Goal: Transaction & Acquisition: Purchase product/service

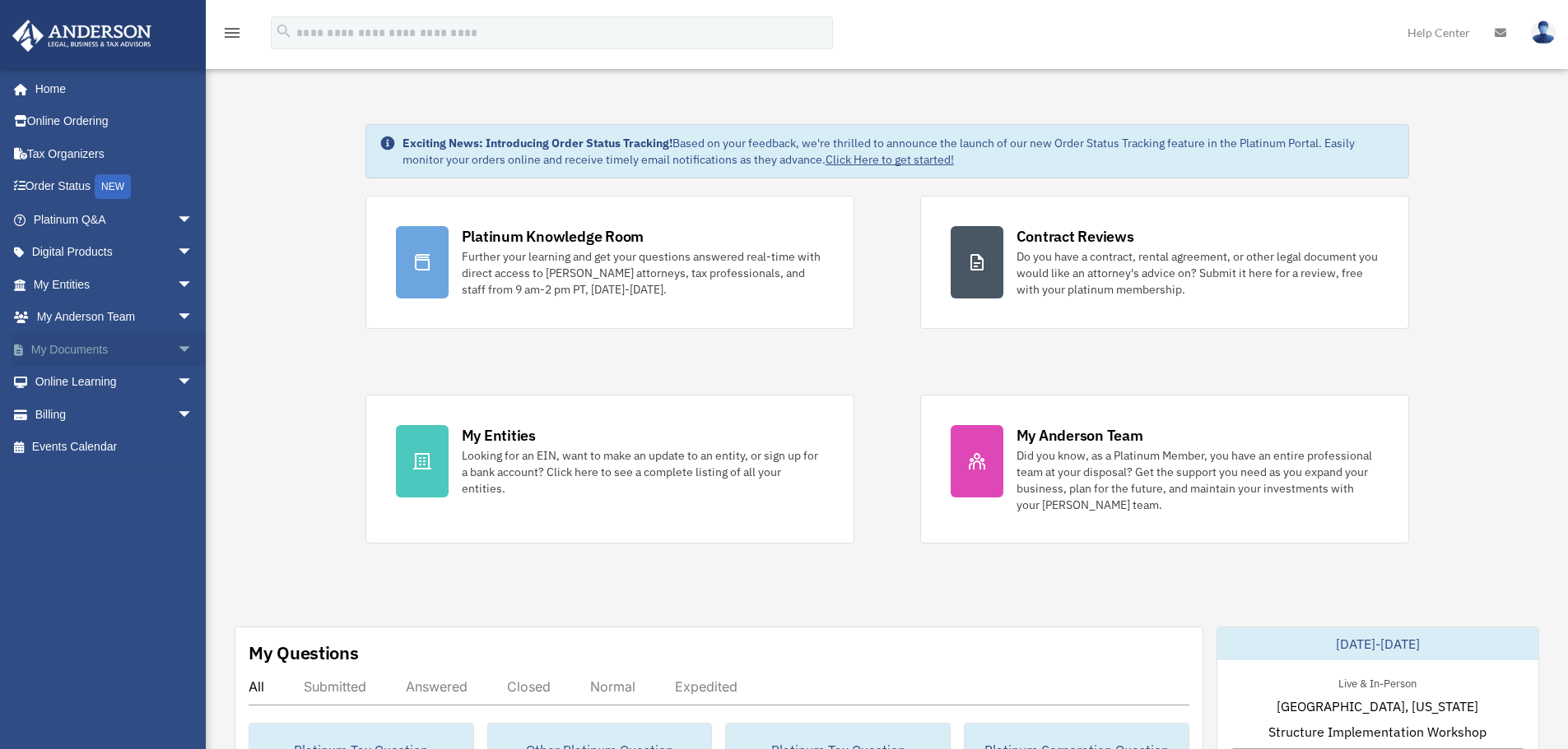
click at [177, 345] on span "arrow_drop_down" at bounding box center [193, 350] width 33 height 34
click at [77, 378] on link "Box" at bounding box center [121, 383] width 195 height 33
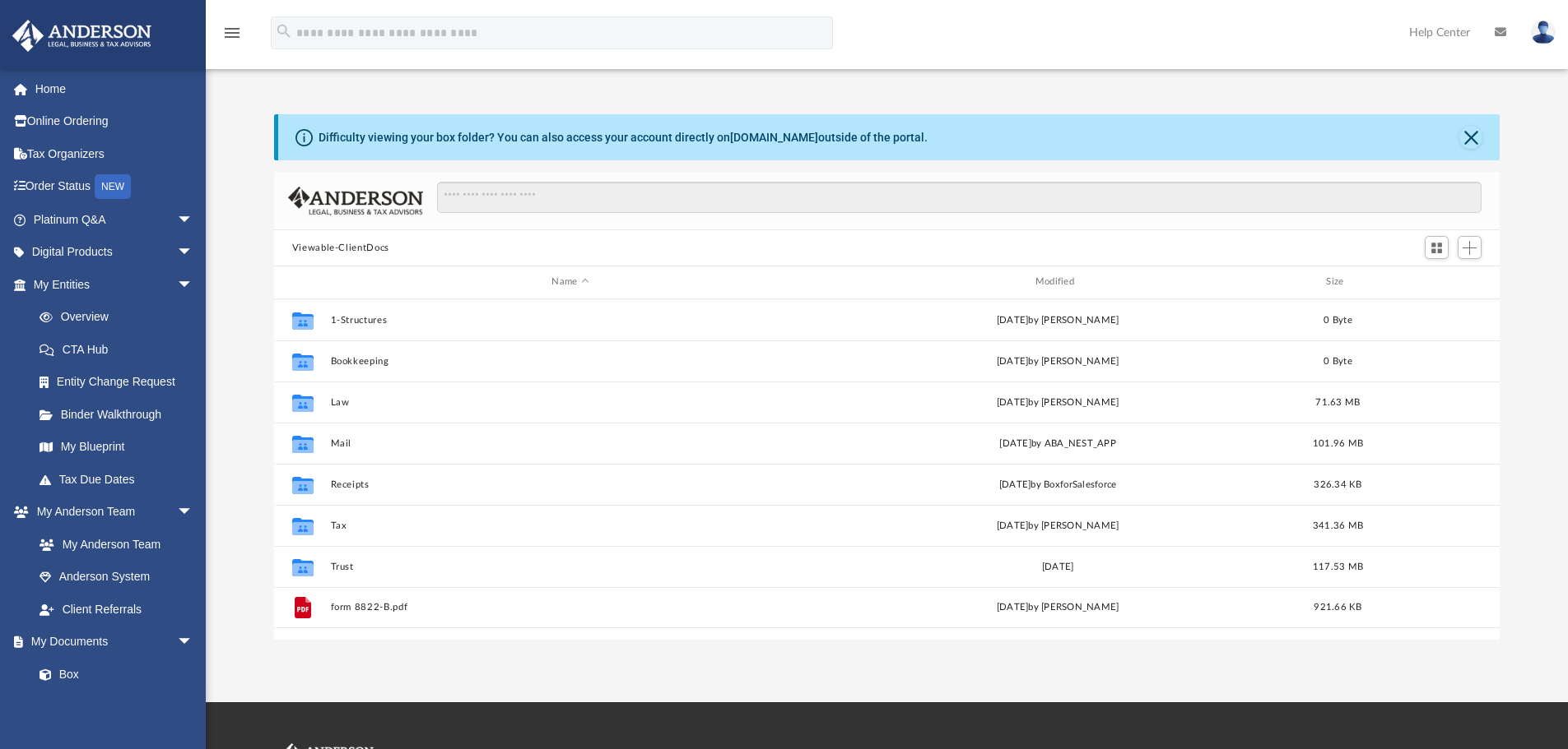
scroll to position [362, 1213]
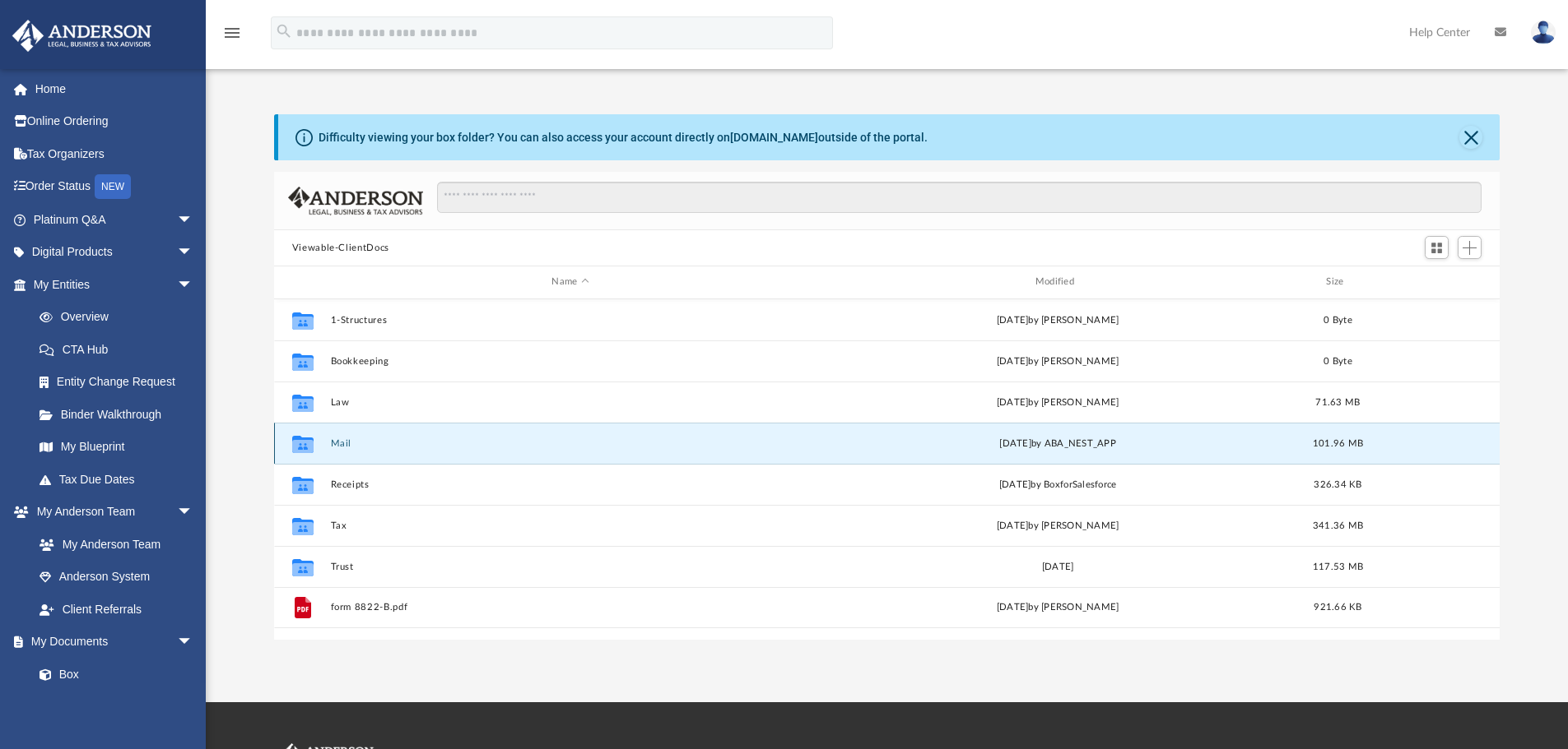
click at [341, 446] on button "Mail" at bounding box center [570, 443] width 480 height 11
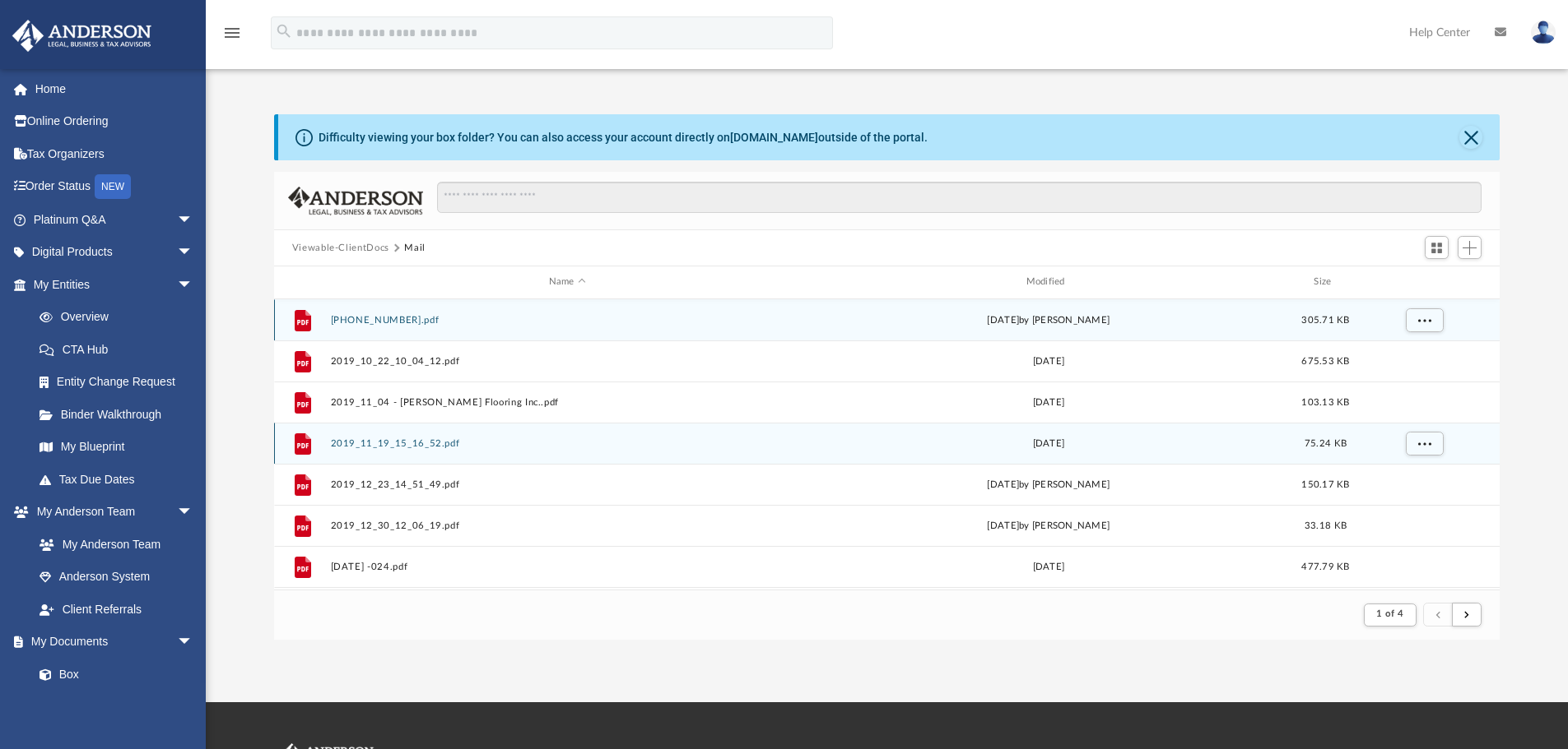
scroll to position [311, 1213]
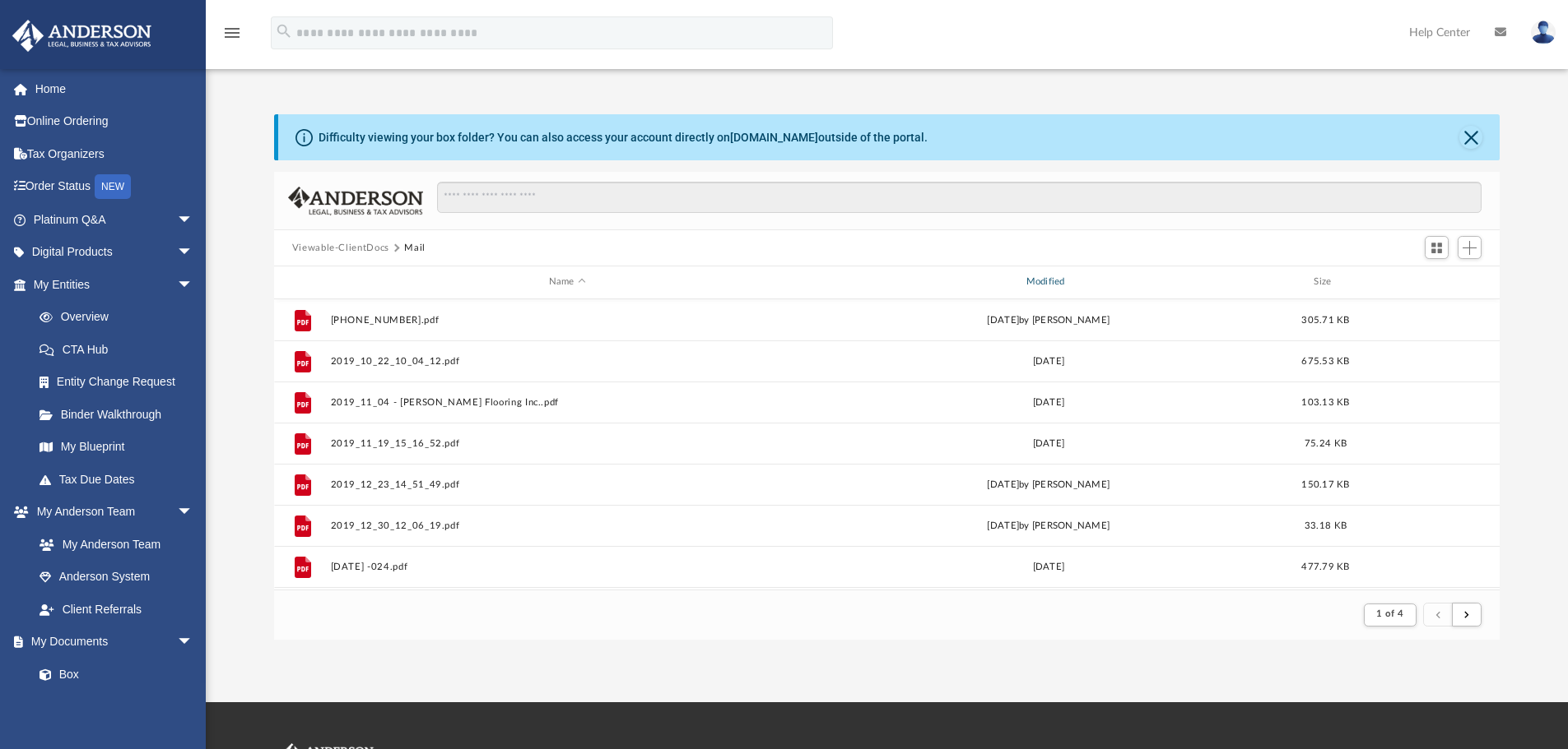
click at [1051, 279] on div "Modified" at bounding box center [1047, 281] width 474 height 15
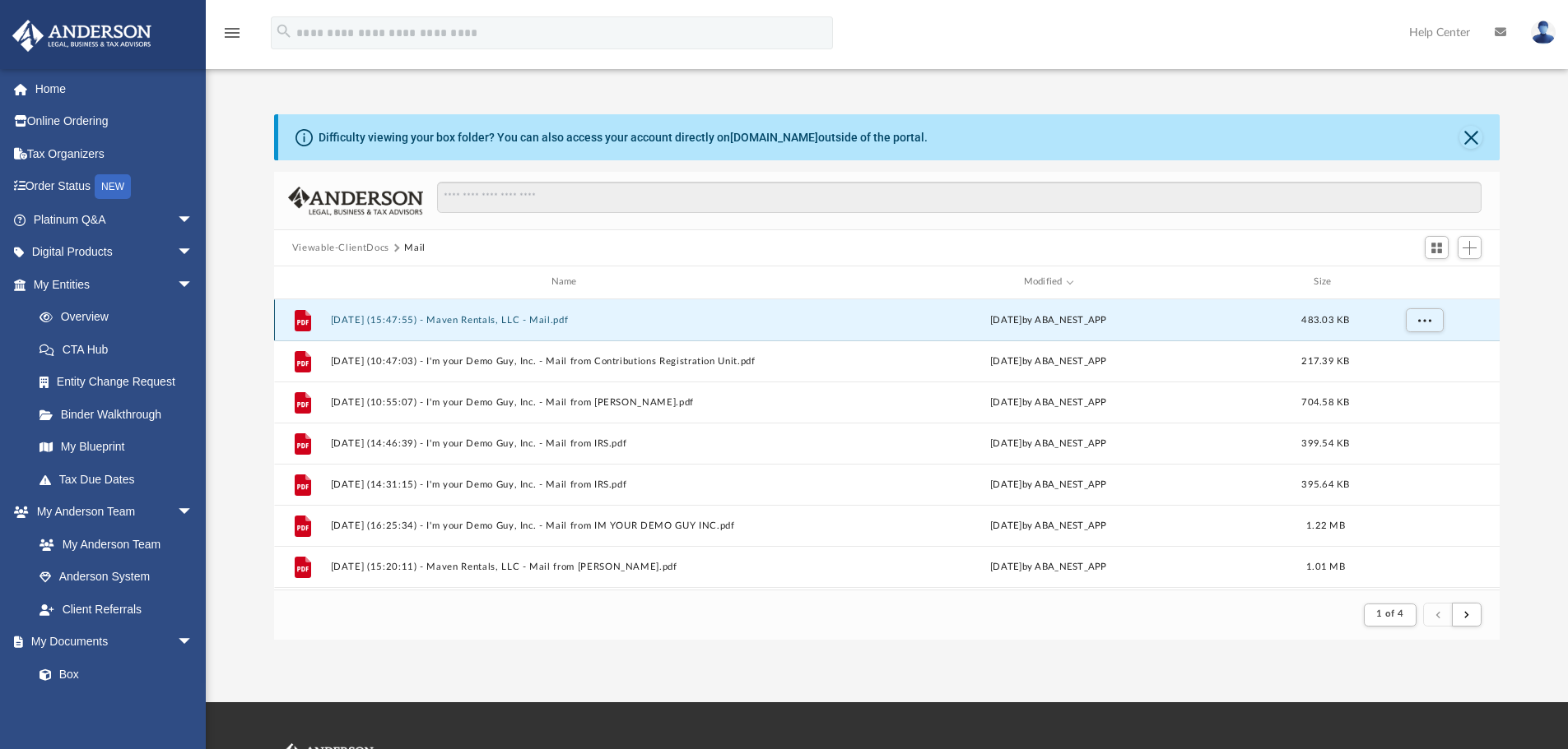
click at [491, 318] on button "2025.08.18 (15:47:55) - Maven Rentals, LLC - Mail.pdf" at bounding box center [567, 320] width 474 height 11
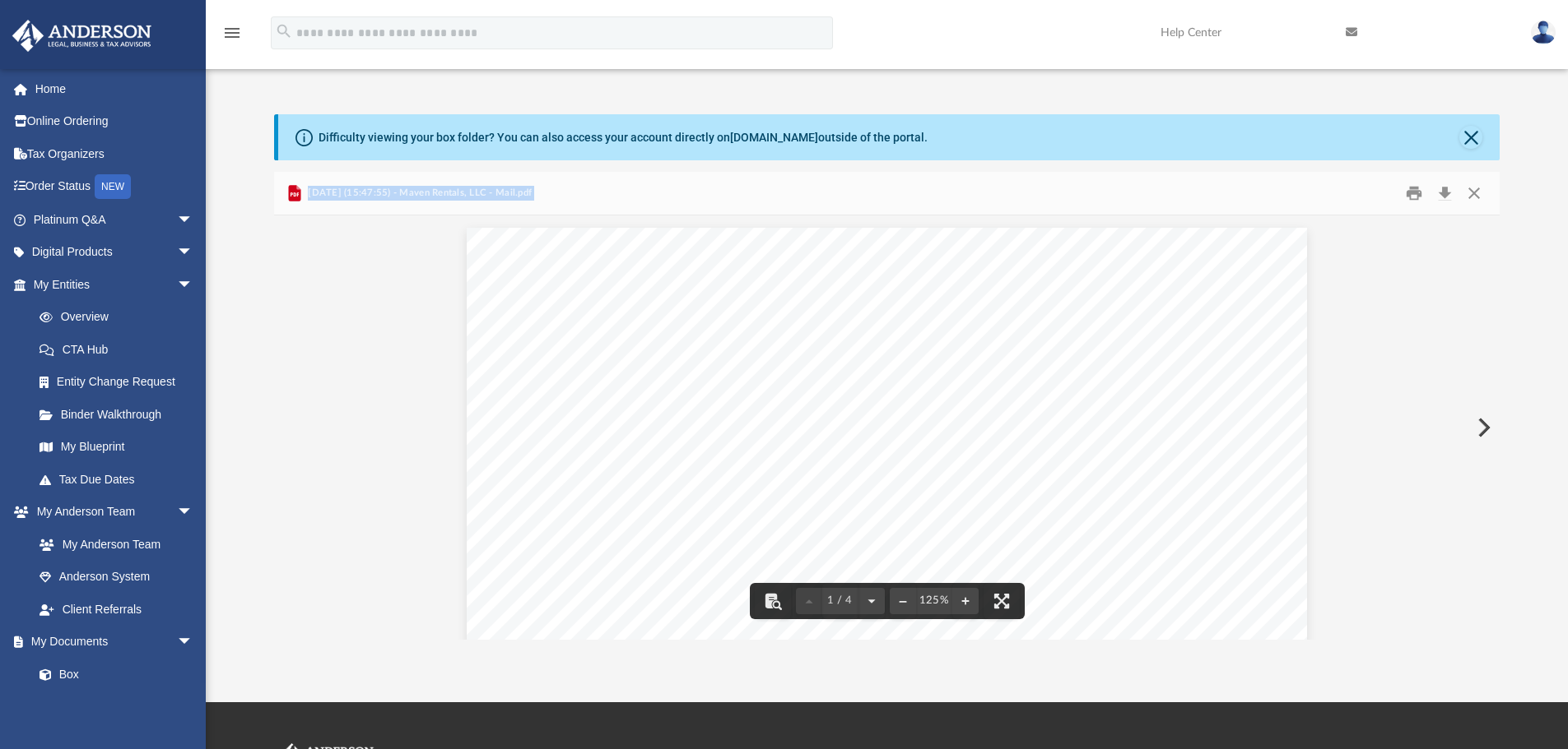
drag, startPoint x: 1492, startPoint y: 267, endPoint x: 1492, endPoint y: 318, distance: 51.0
click at [1492, 318] on div "Viewable-ClientDocs Mail Name Modified Size File 2025.08.18 (15:47:55) - Maven …" at bounding box center [886, 405] width 1226 height 468
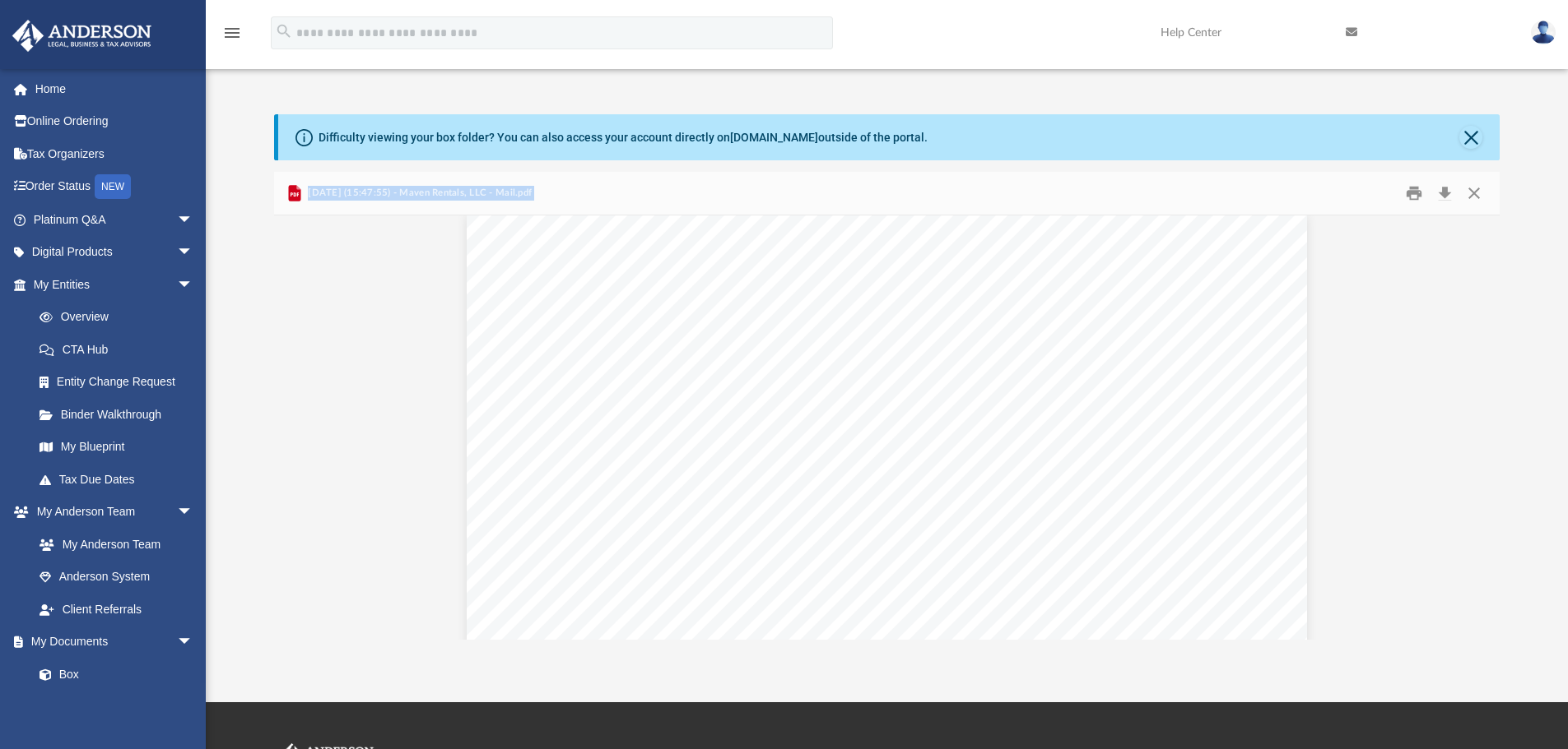
scroll to position [0, 0]
click at [1480, 190] on button "Close" at bounding box center [1473, 193] width 29 height 25
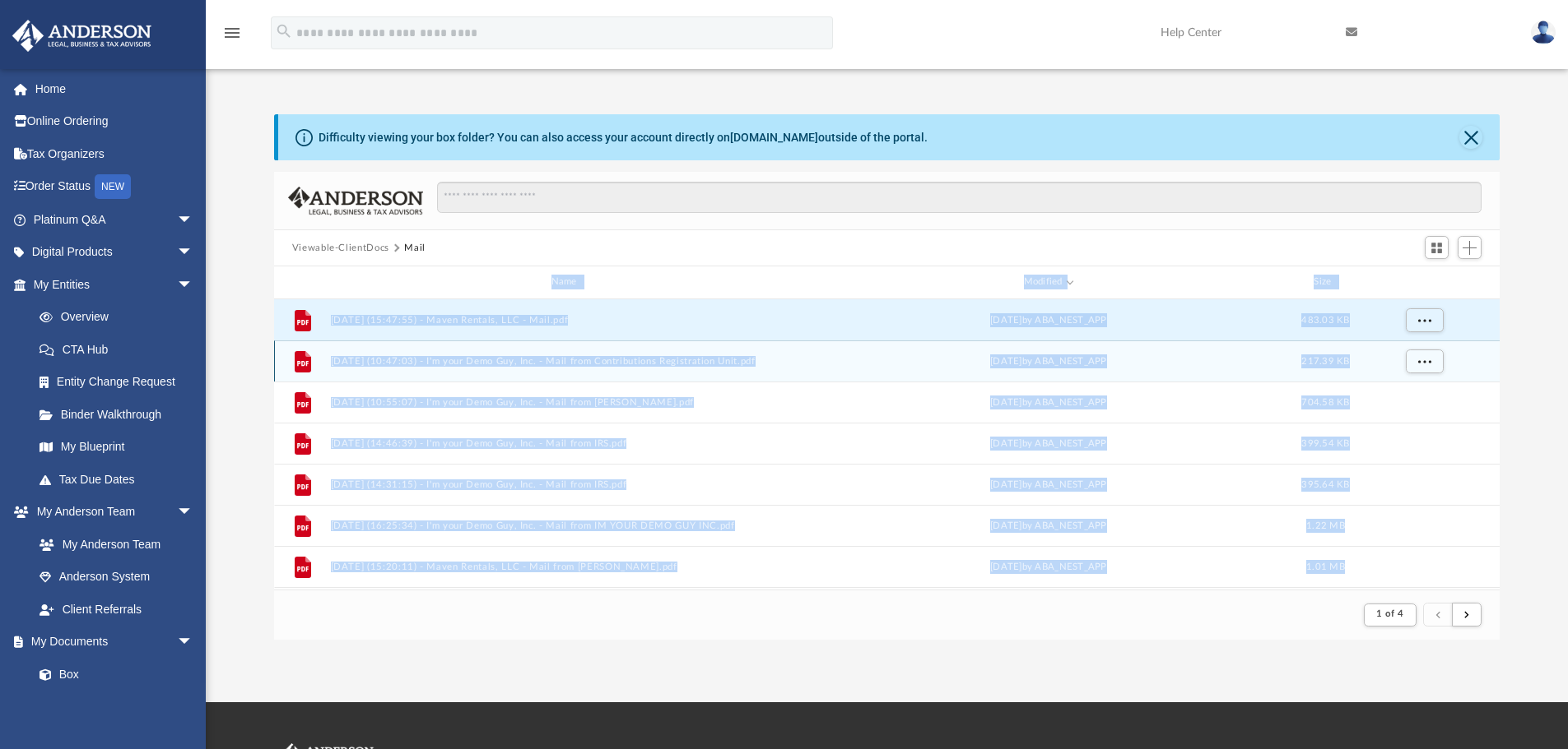
click at [629, 361] on button "2025.07.24 (10:47:03) - I'm your Demo Guy, Inc. - Mail from Contributions Regis…" at bounding box center [567, 361] width 474 height 11
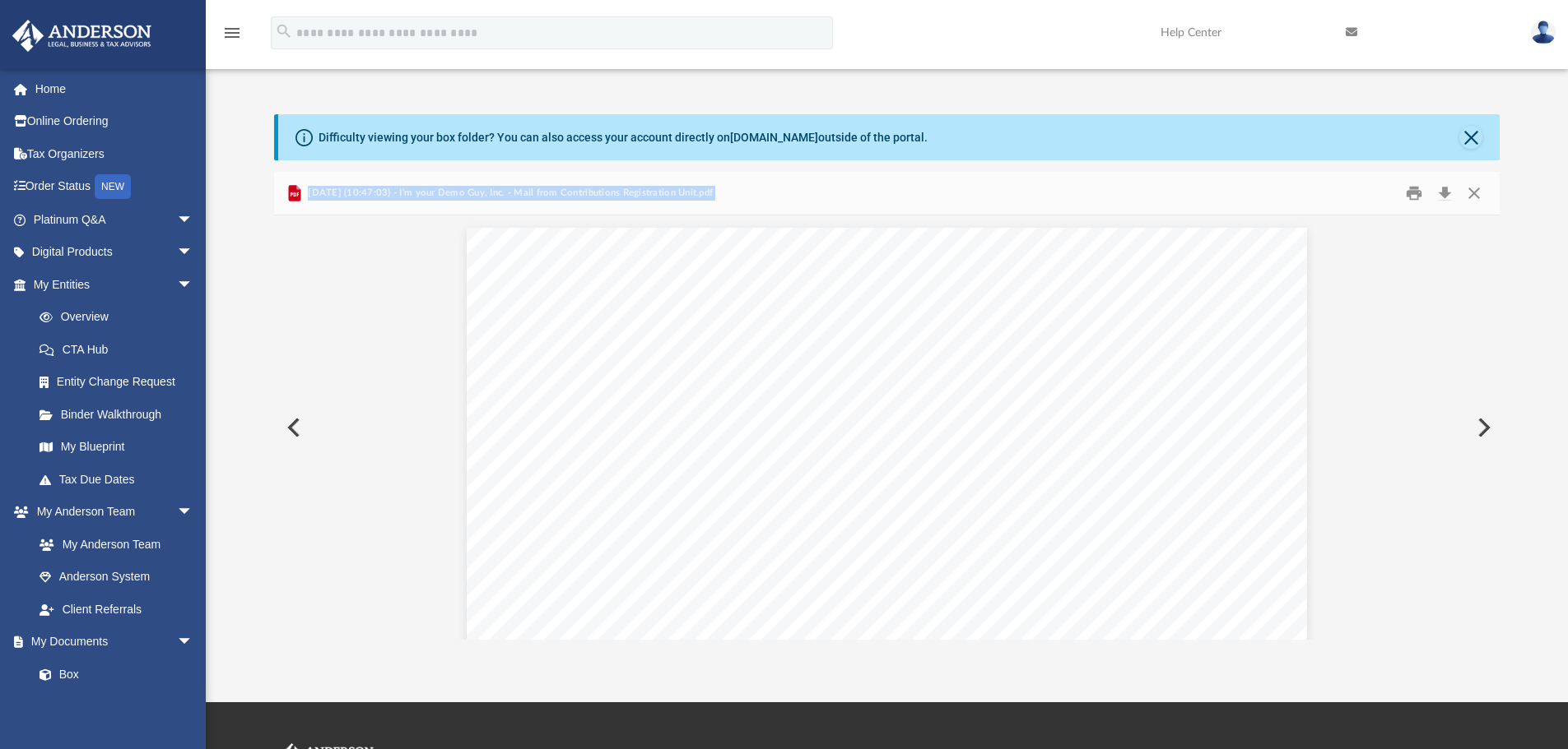
click at [823, 182] on div "2025.07.24 (10:47:03) - I'm your Demo Guy, Inc. - Mail from Contributions Regis…" at bounding box center [886, 193] width 1226 height 44
click at [1474, 190] on button "Close" at bounding box center [1473, 193] width 29 height 25
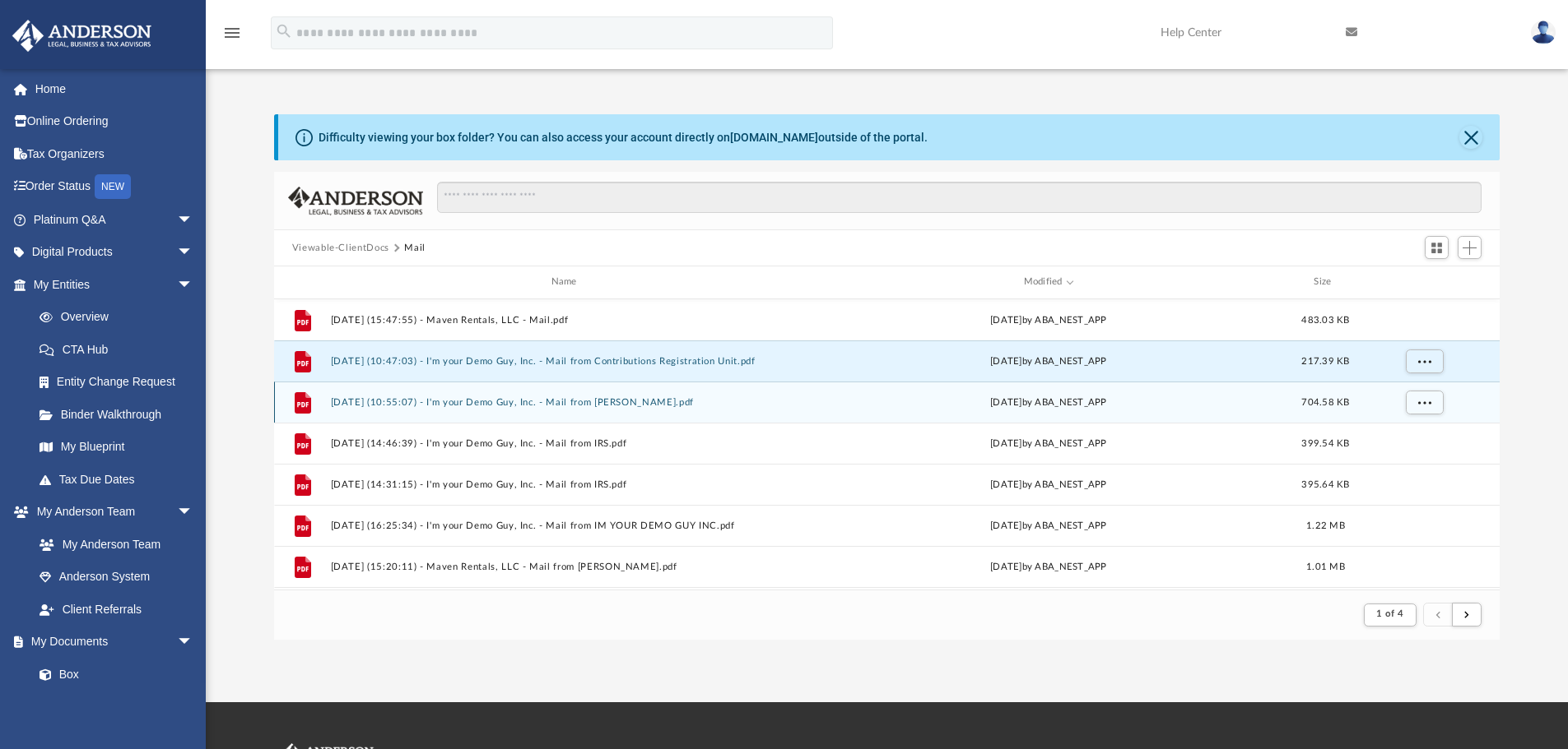
click at [551, 401] on button "2025.07.07 (10:55:07) - I'm your Demo Guy, Inc. - Mail from Ms. Secrist.pdf" at bounding box center [567, 402] width 474 height 11
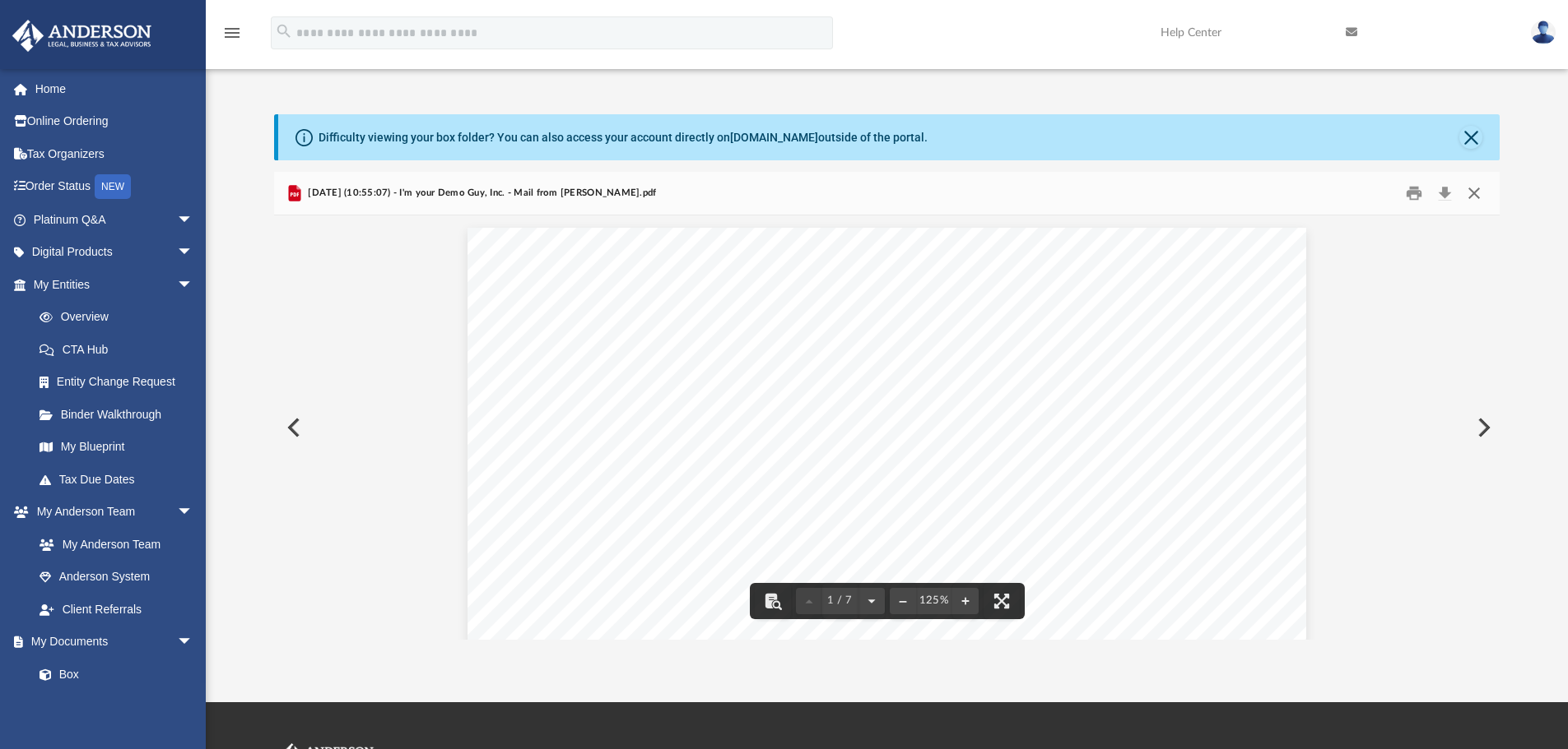
click at [1479, 199] on button "Close" at bounding box center [1473, 193] width 29 height 25
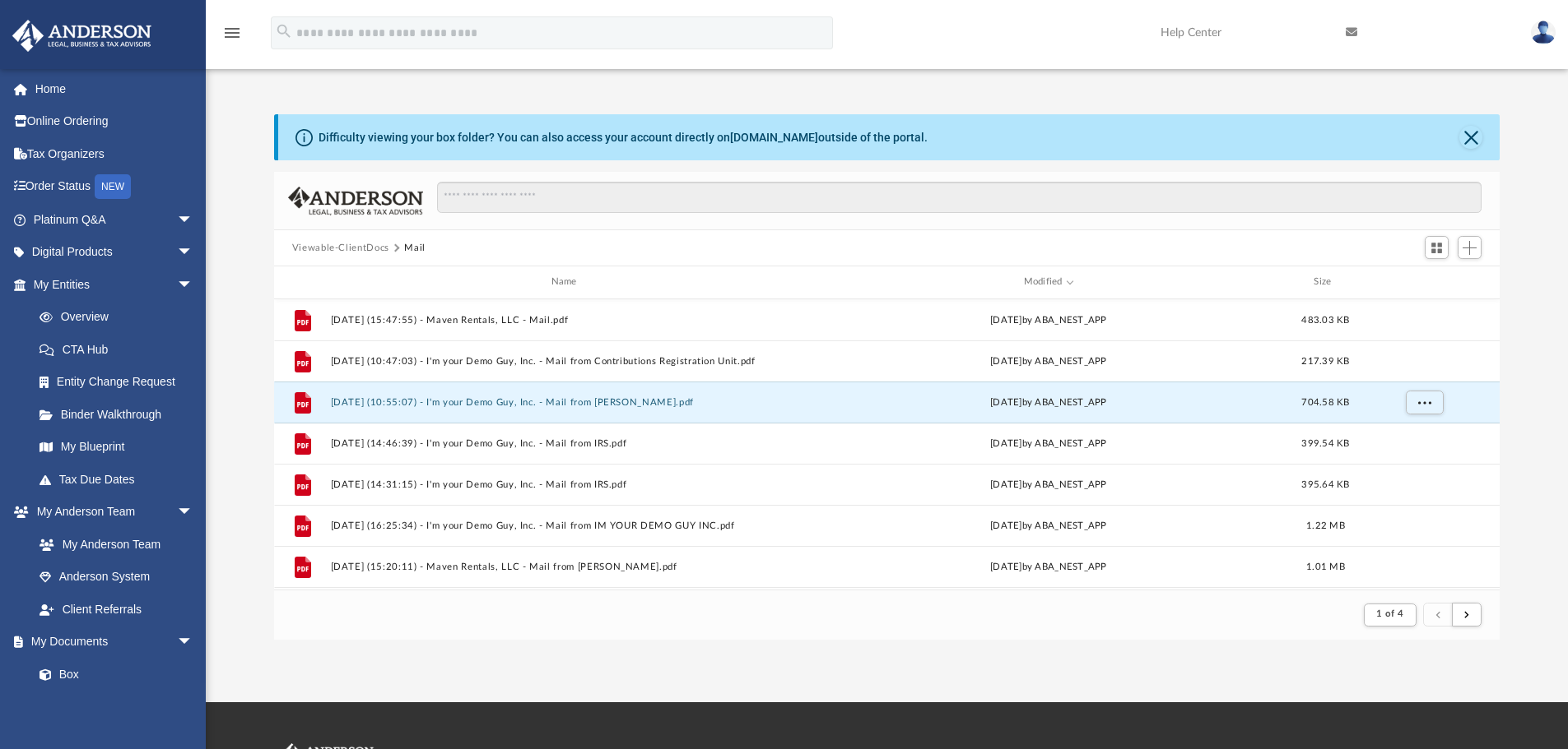
click at [233, 306] on div "Difficulty viewing your box folder? You can also access your account directly o…" at bounding box center [887, 377] width 1362 height 525
click at [177, 292] on span "arrow_drop_down" at bounding box center [193, 285] width 33 height 34
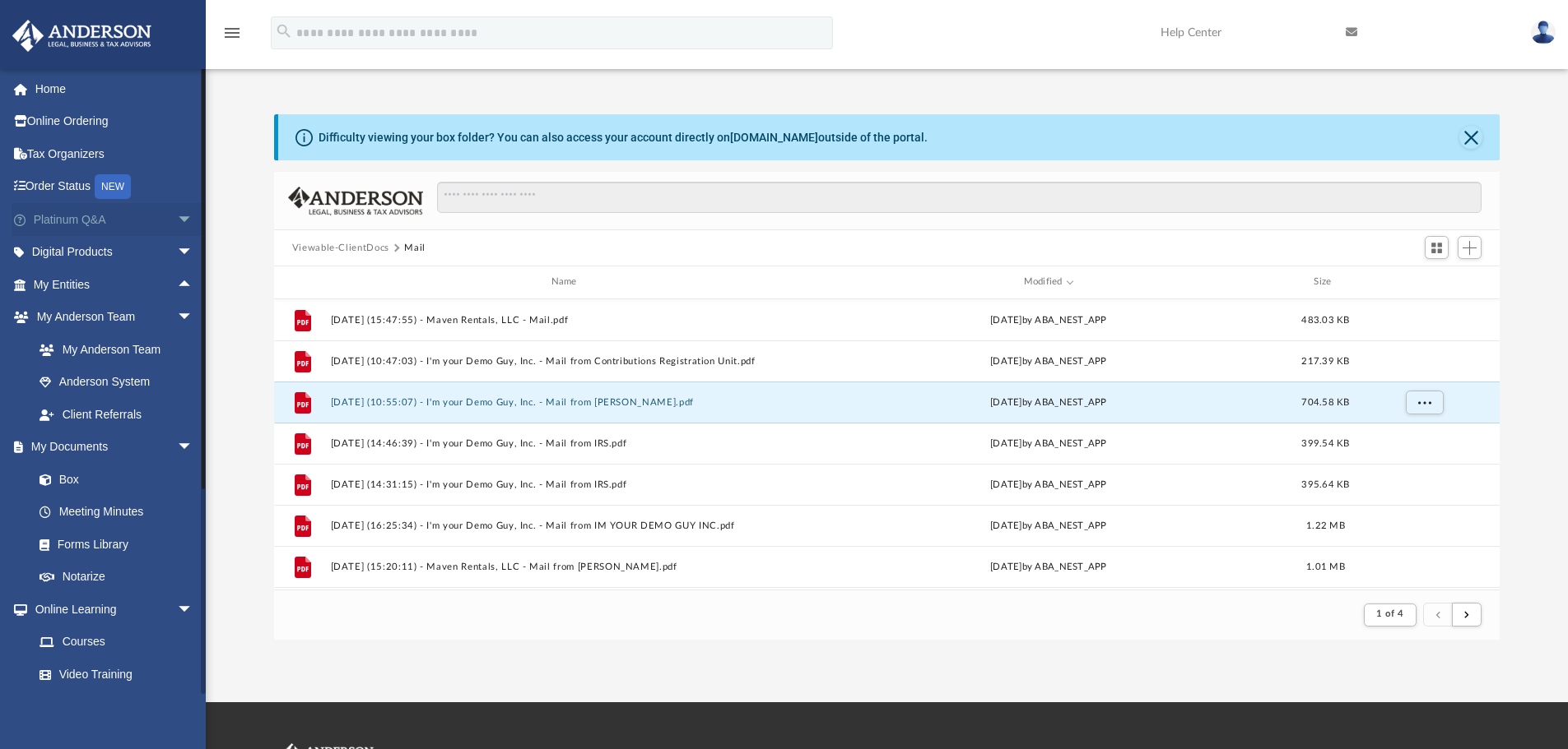
click at [177, 222] on span "arrow_drop_down" at bounding box center [193, 220] width 33 height 34
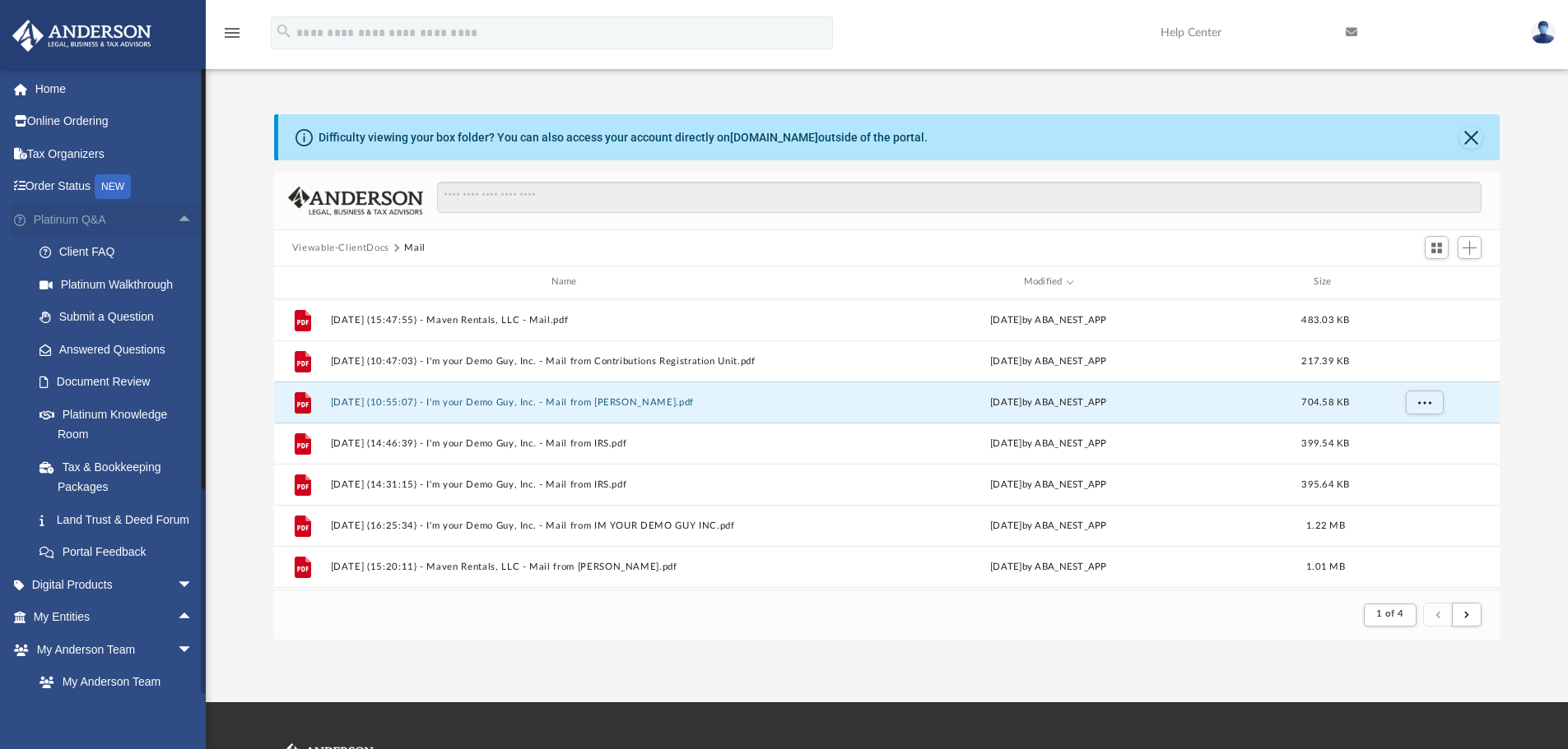
click at [177, 222] on span "arrow_drop_up" at bounding box center [193, 220] width 33 height 34
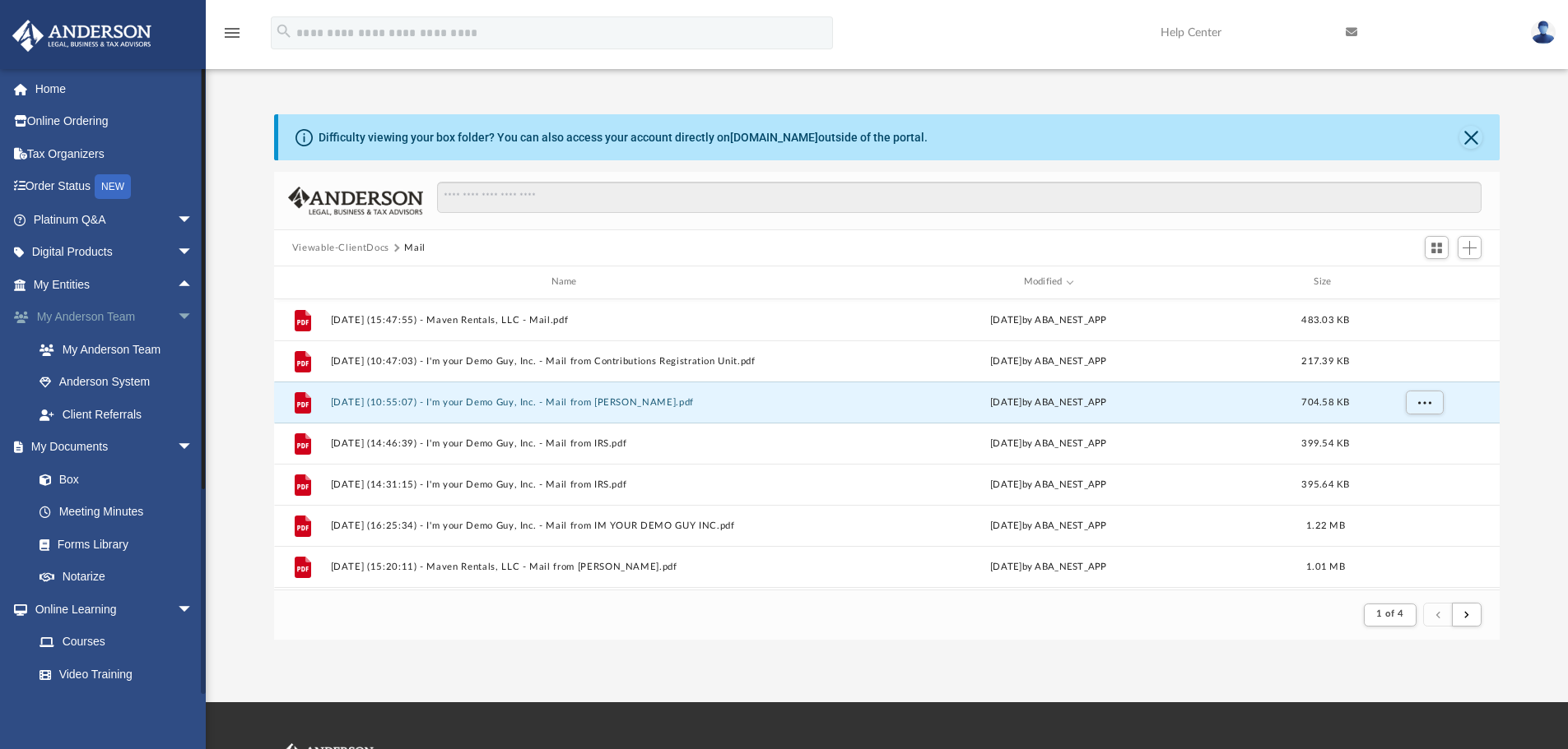
click at [177, 314] on span "arrow_drop_down" at bounding box center [193, 317] width 33 height 34
click at [177, 278] on span "arrow_drop_up" at bounding box center [193, 285] width 33 height 34
click at [177, 278] on span "arrow_drop_down" at bounding box center [193, 285] width 33 height 34
click at [177, 350] on span "arrow_drop_down" at bounding box center [193, 350] width 33 height 34
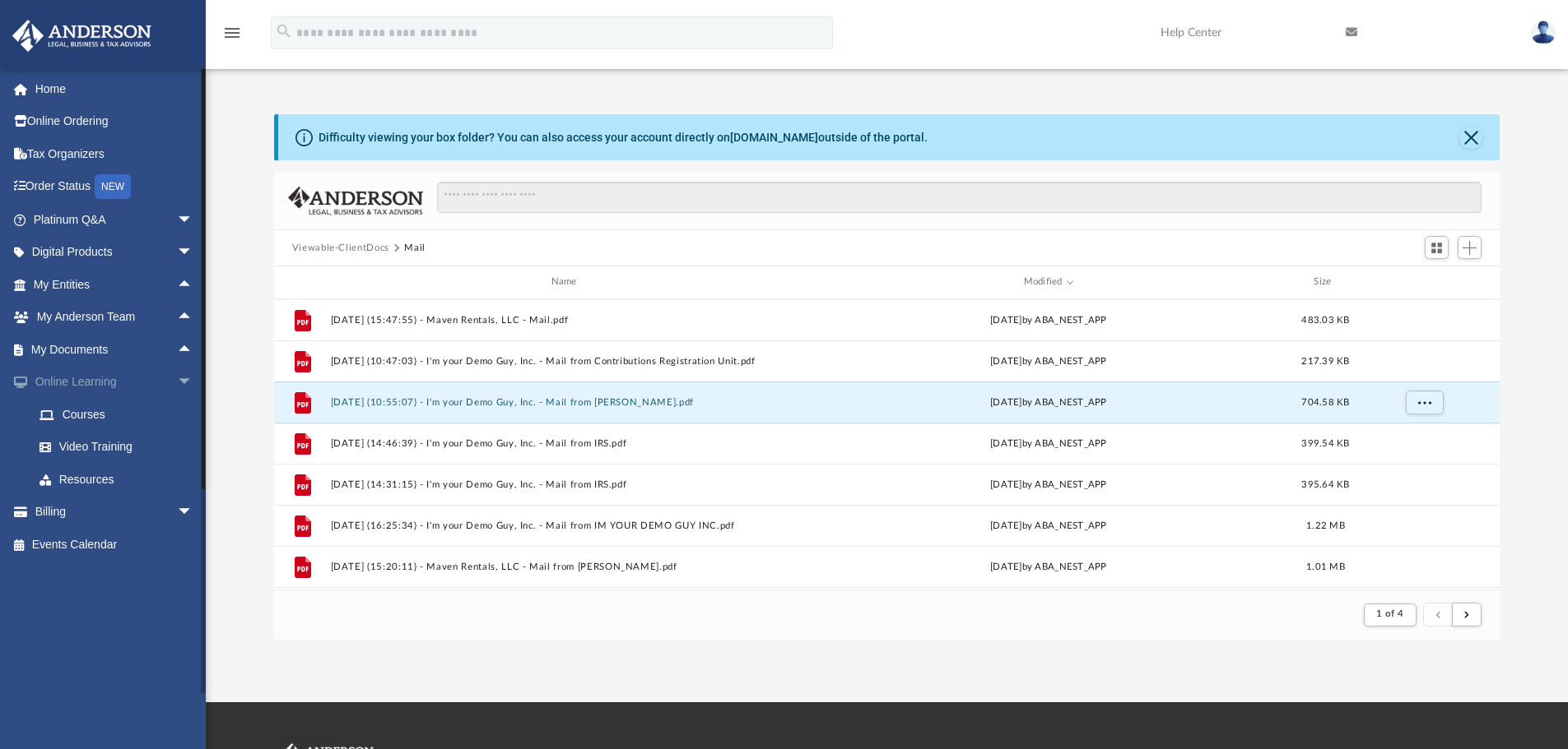
click at [177, 381] on span "arrow_drop_down" at bounding box center [193, 383] width 33 height 34
click at [177, 418] on span "arrow_drop_down" at bounding box center [193, 415] width 33 height 34
click at [108, 437] on link "$ Open Invoices" at bounding box center [121, 447] width 195 height 34
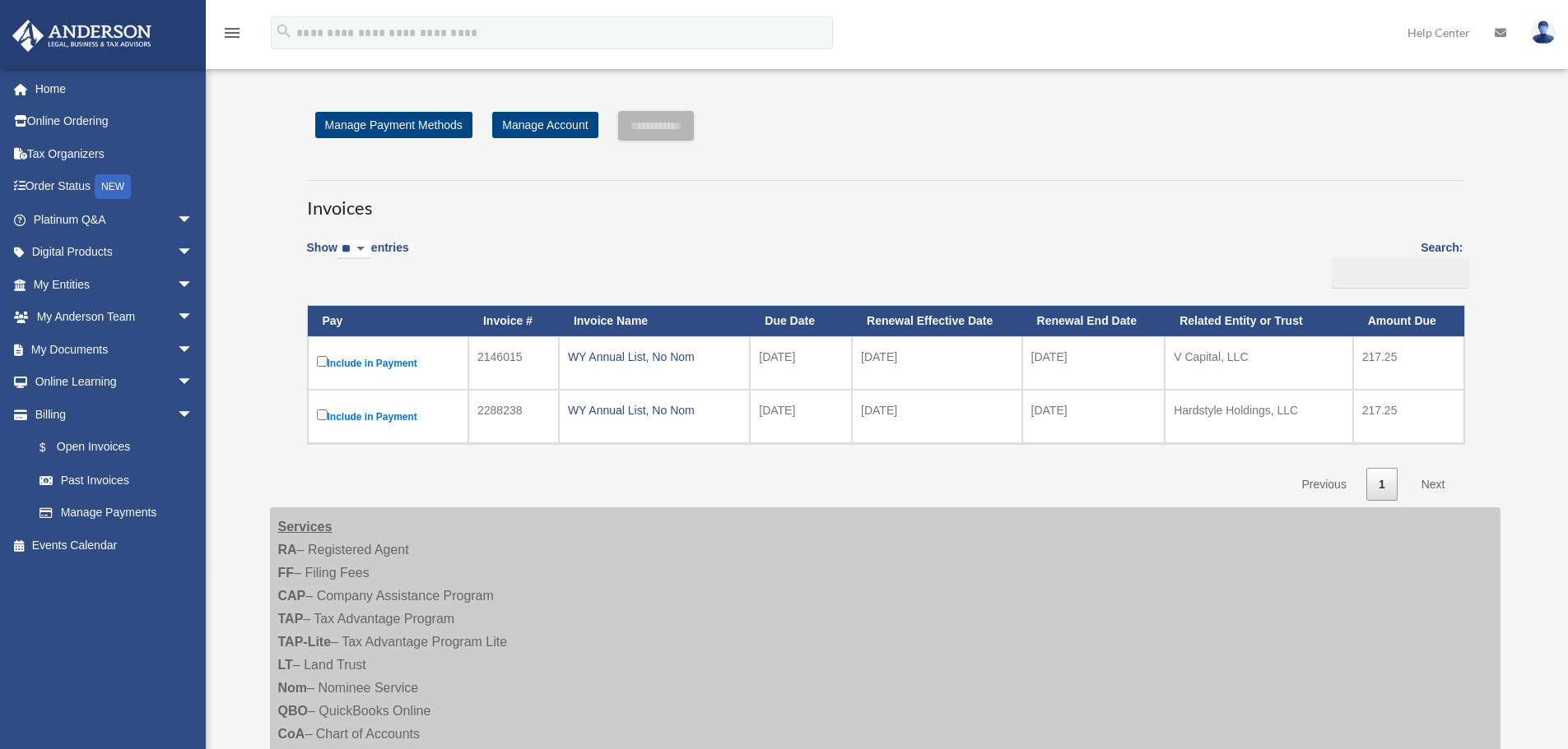
click at [376, 421] on label "Include in Payment" at bounding box center [388, 416] width 143 height 21
click at [694, 120] on input "**********" at bounding box center [656, 126] width 75 height 29
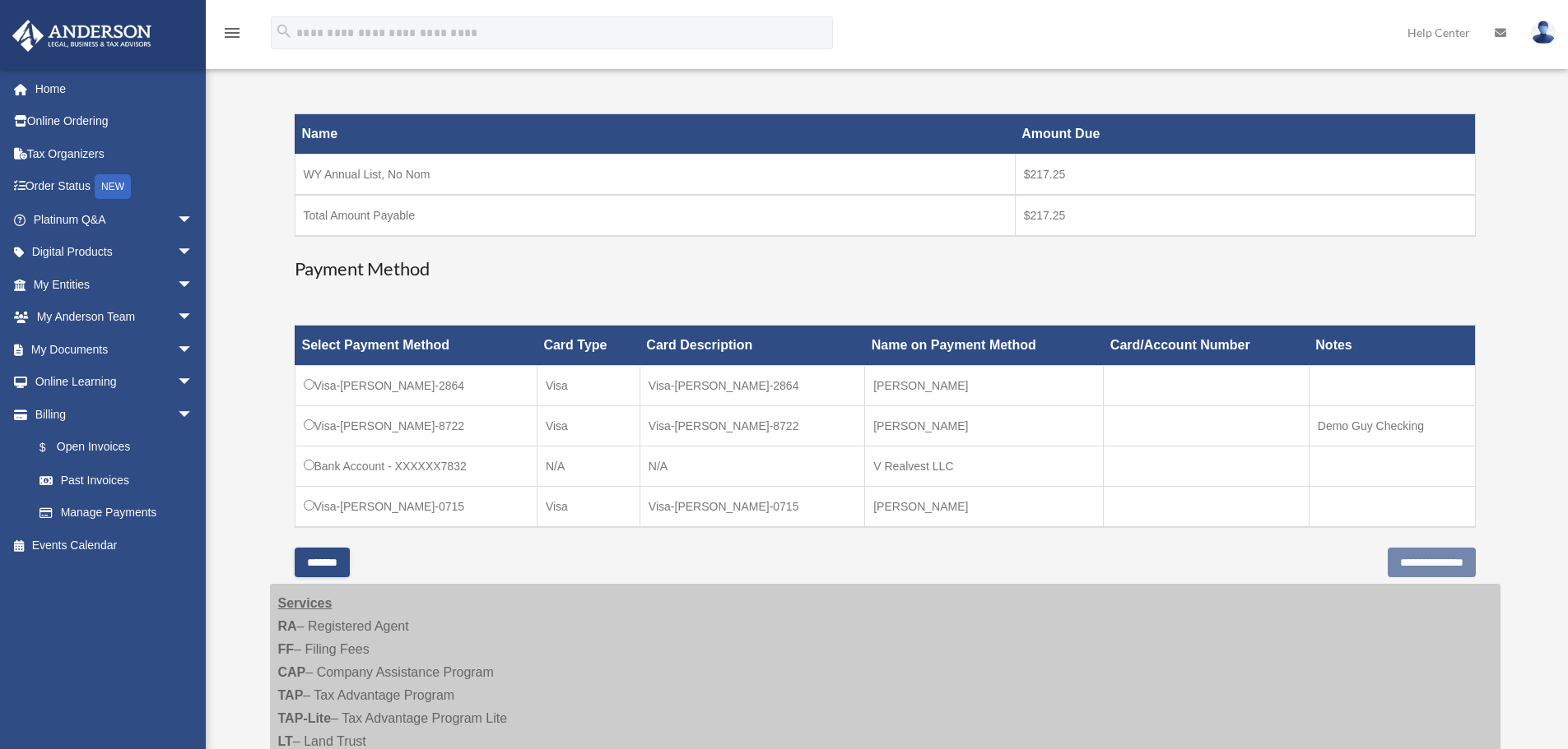
scroll to position [239, 0]
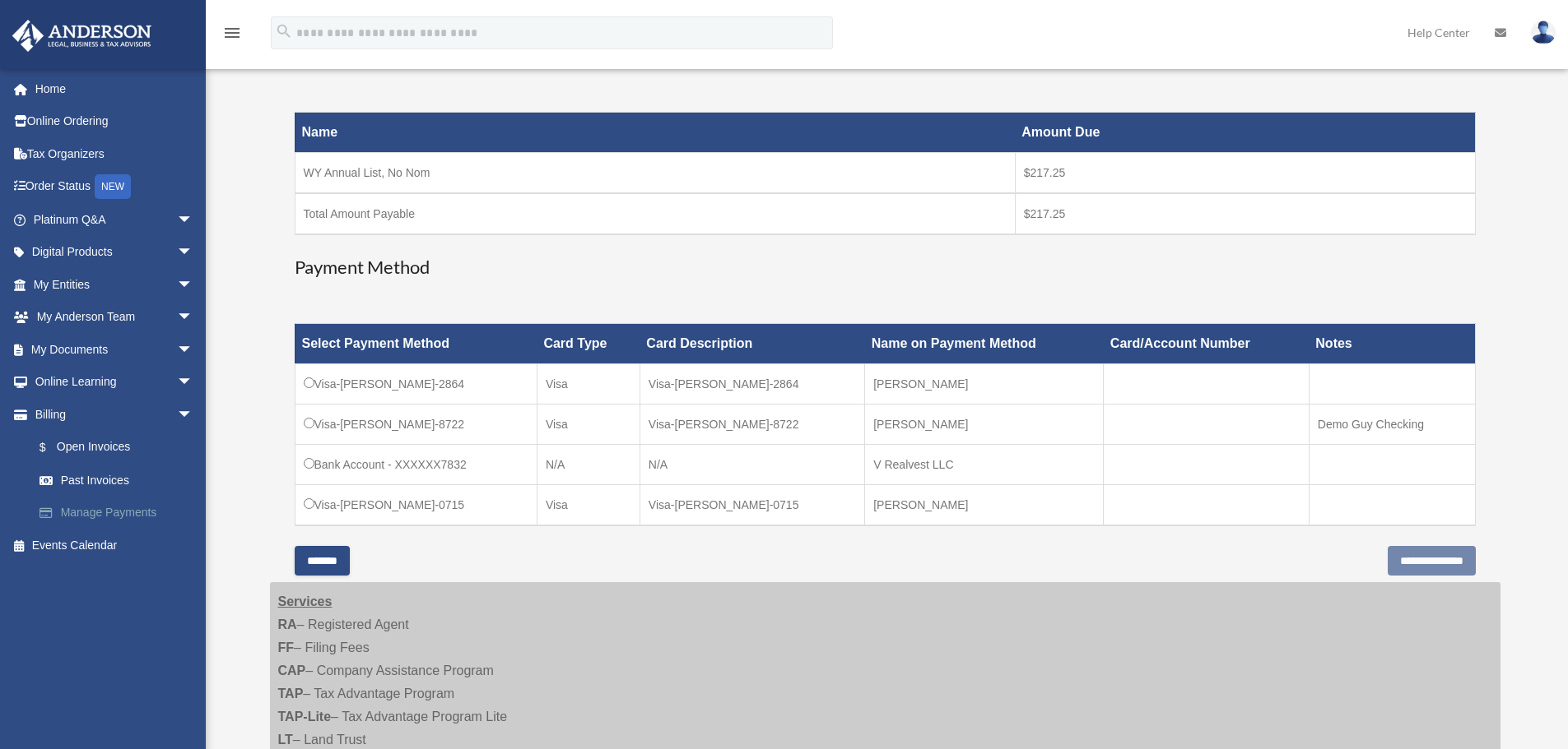
click at [125, 514] on link "Manage Payments" at bounding box center [121, 514] width 195 height 33
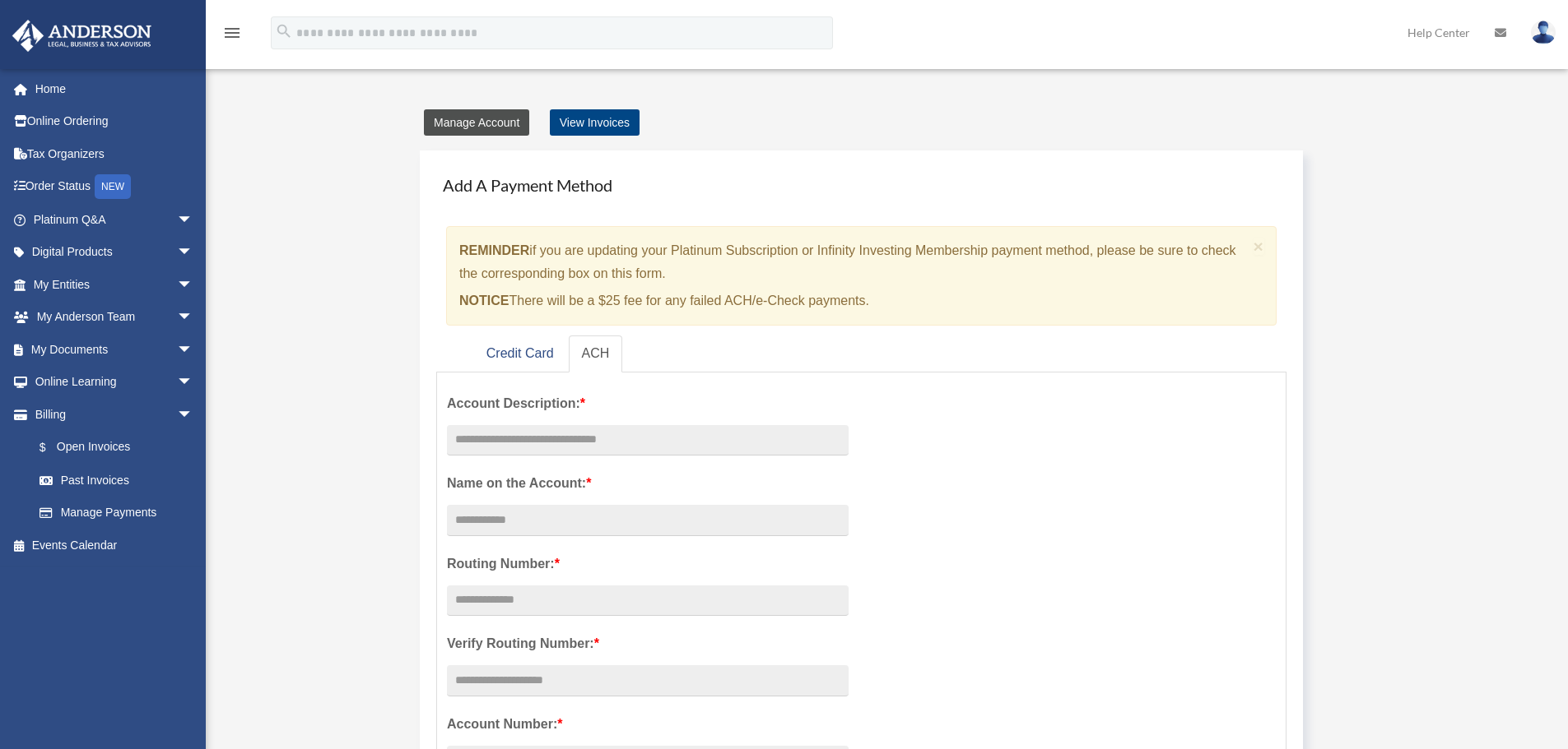
click at [507, 117] on link "Manage Account" at bounding box center [477, 122] width 106 height 26
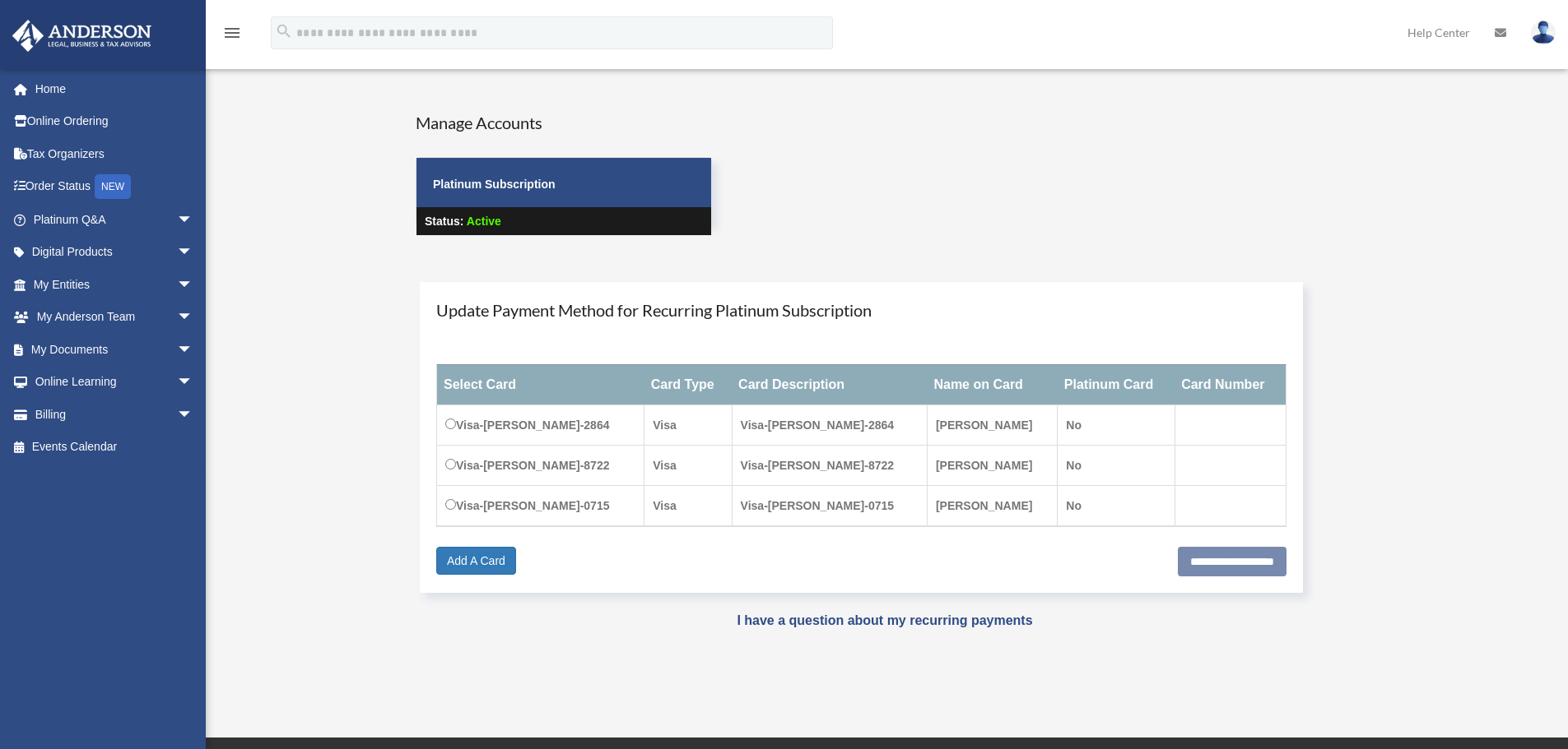
click at [530, 509] on td "Visa-Evan-Vavasseur-0715" at bounding box center [540, 506] width 207 height 41
click at [1209, 565] on input "**********" at bounding box center [1231, 562] width 108 height 29
type input "**********"
click at [1177, 569] on input "**********" at bounding box center [1231, 562] width 108 height 29
type input "**********"
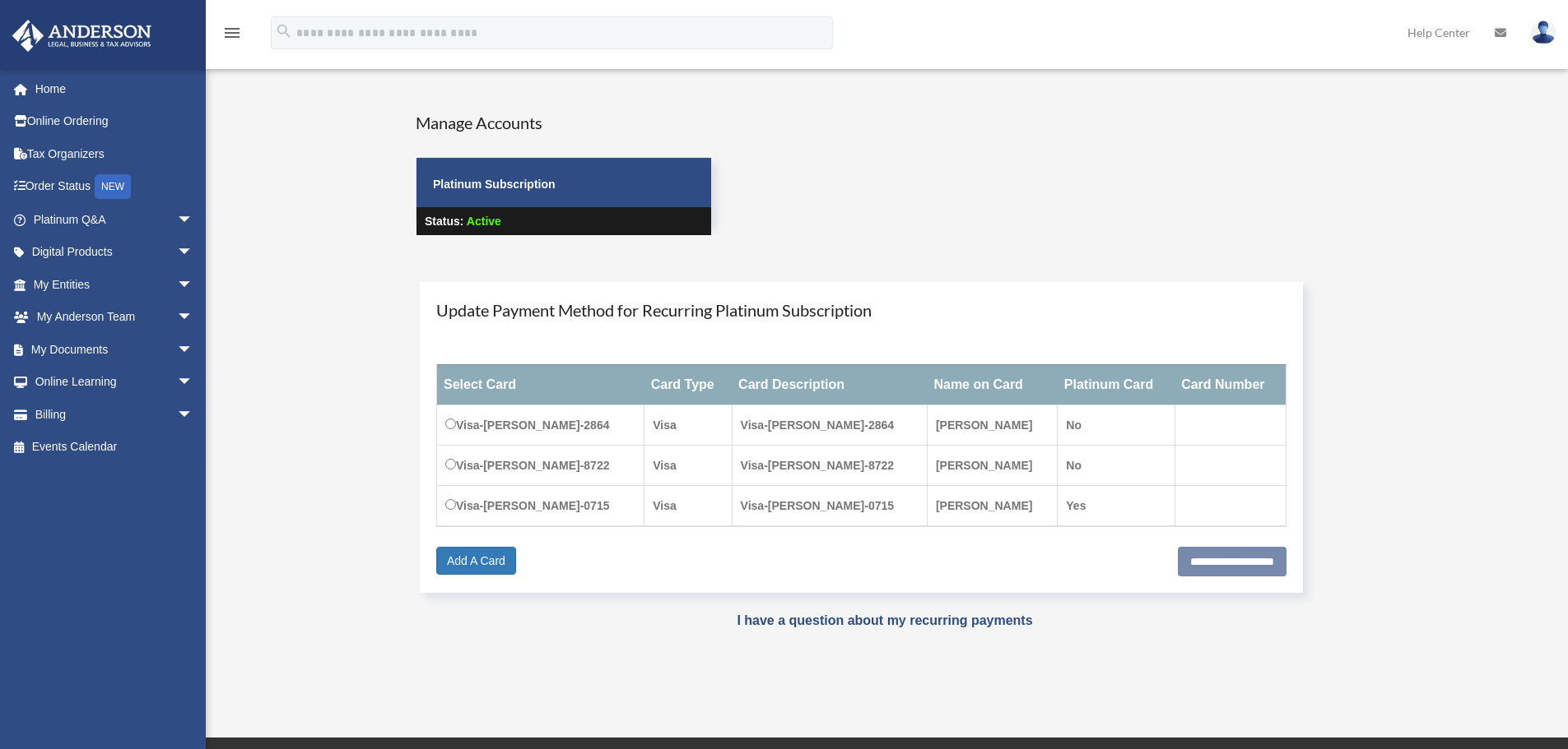
click at [934, 519] on td "[PERSON_NAME]" at bounding box center [991, 506] width 130 height 41
click at [1001, 502] on td "[PERSON_NAME]" at bounding box center [991, 506] width 130 height 41
click at [1162, 503] on td "Yes" at bounding box center [1116, 506] width 117 height 41
click at [1190, 503] on td at bounding box center [1230, 506] width 111 height 41
click at [898, 501] on td "Visa-[PERSON_NAME]-0715" at bounding box center [829, 506] width 195 height 41
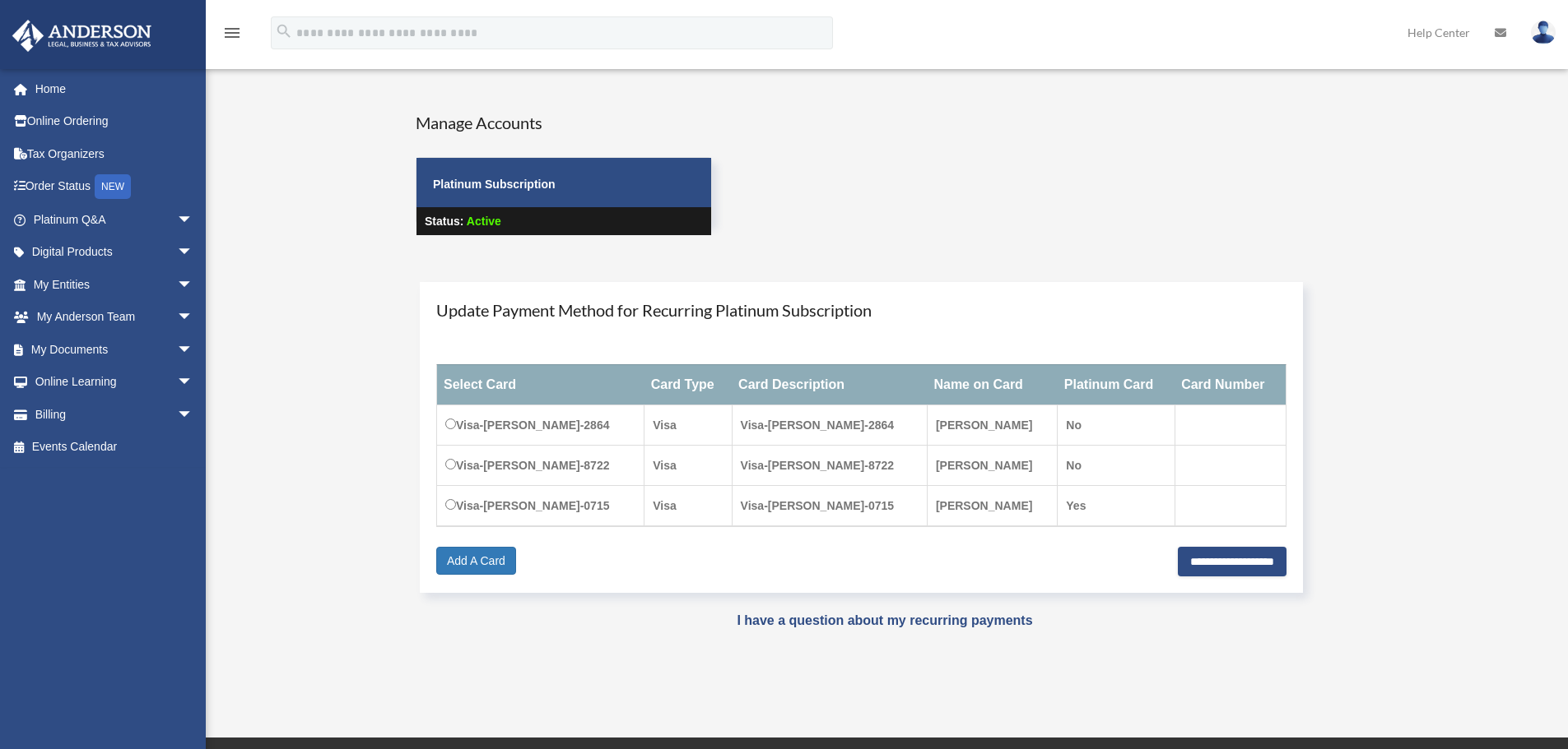
click at [1127, 503] on td "Yes" at bounding box center [1116, 506] width 117 height 41
click at [606, 506] on td "Visa-[PERSON_NAME]-0715" at bounding box center [540, 506] width 207 height 41
click at [177, 403] on span "arrow_drop_down" at bounding box center [193, 415] width 33 height 34
click at [96, 509] on link "Manage Payments" at bounding box center [121, 514] width 195 height 33
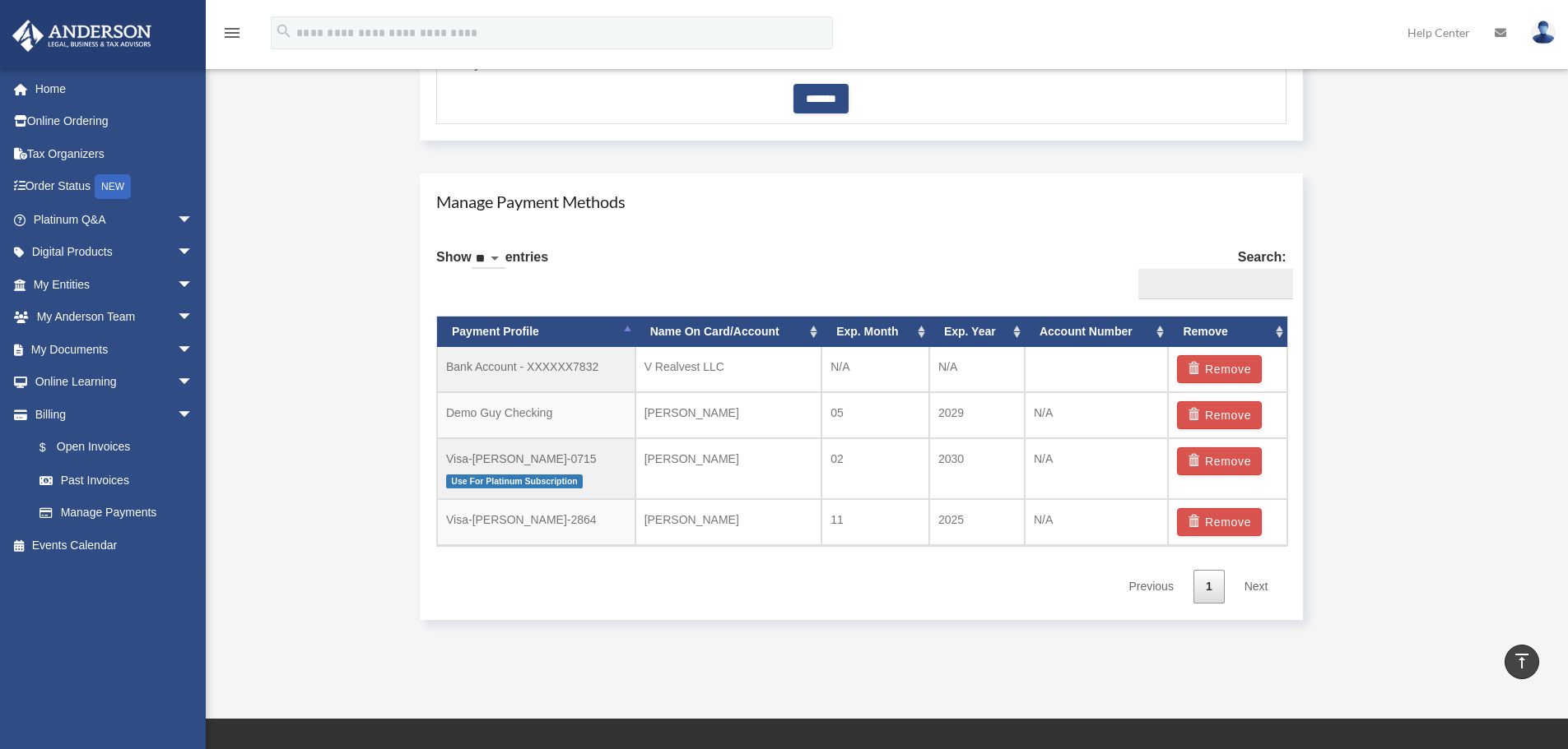
scroll to position [875, 0]
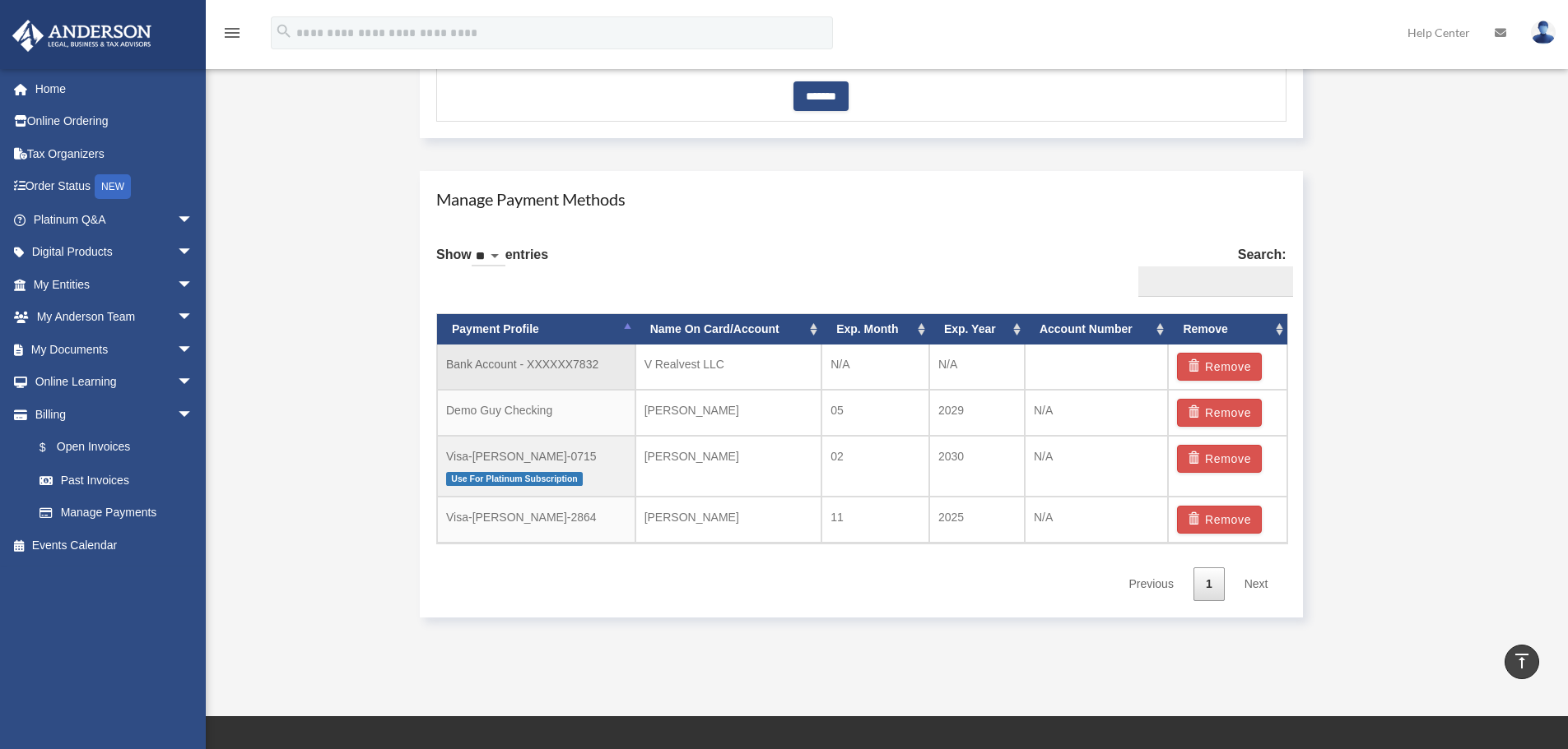
click at [755, 373] on td "V Realvest LLC" at bounding box center [728, 367] width 186 height 45
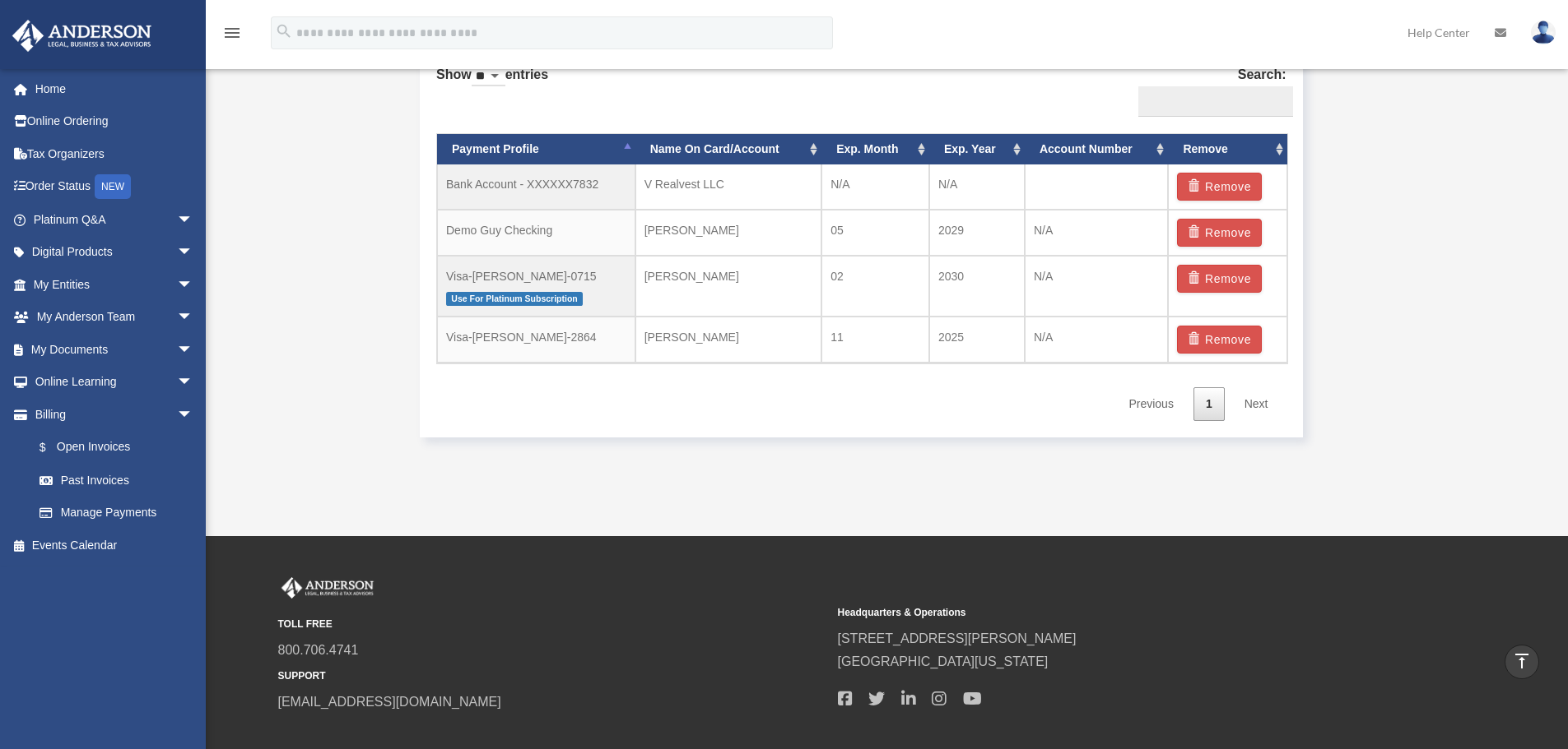
scroll to position [1045, 0]
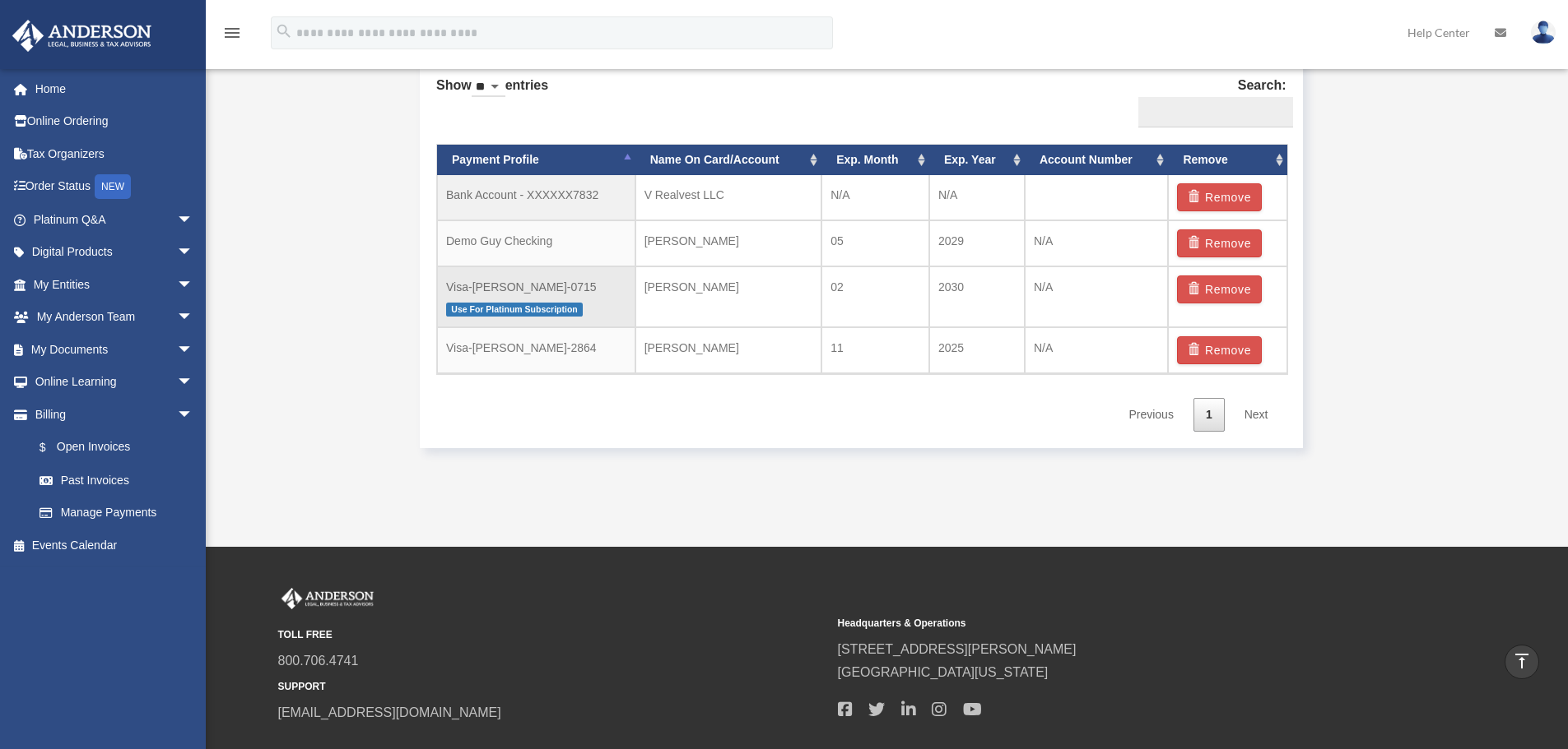
click at [1092, 297] on td "N/A" at bounding box center [1096, 297] width 144 height 62
click at [1038, 364] on td "N/A" at bounding box center [1096, 350] width 144 height 46
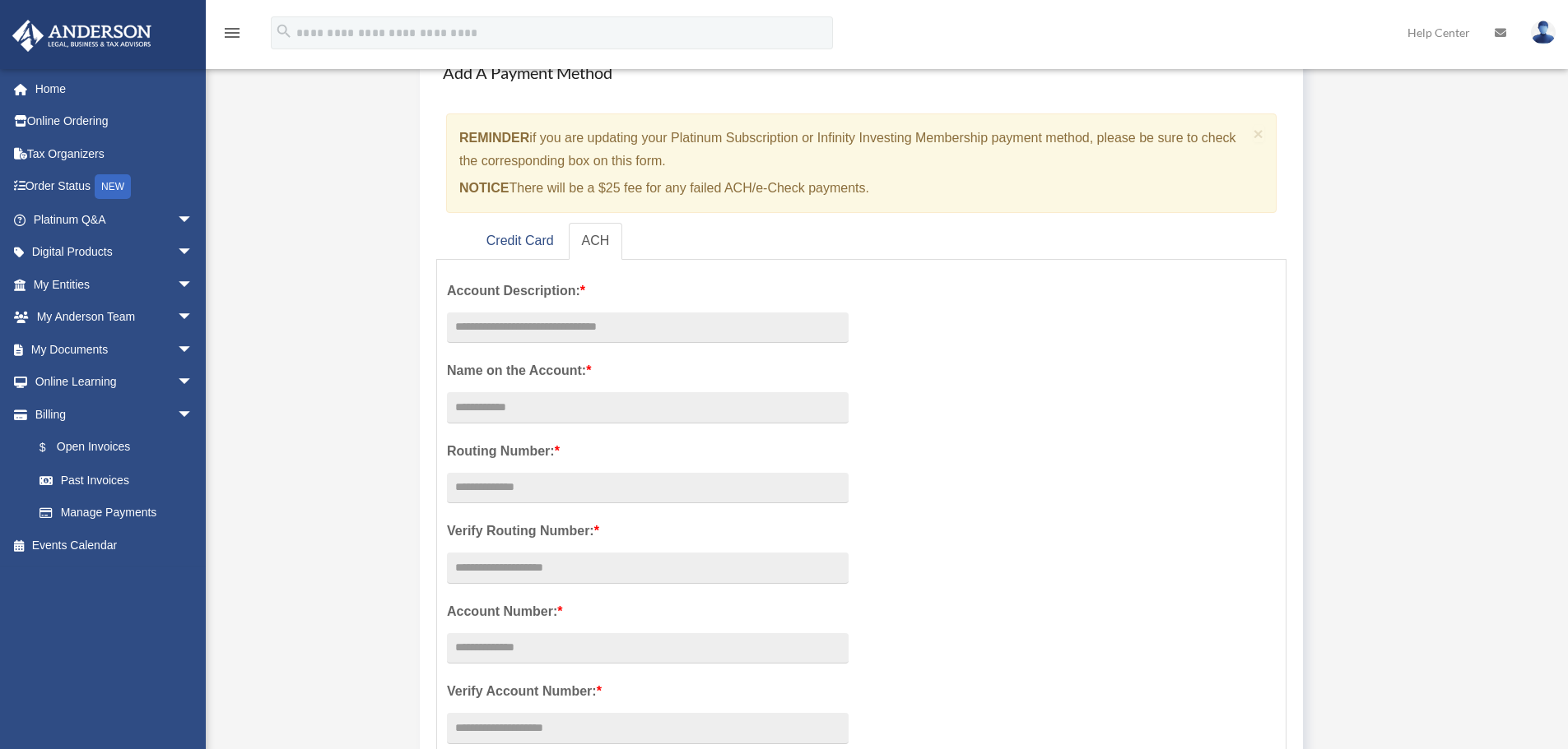
scroll to position [0, 0]
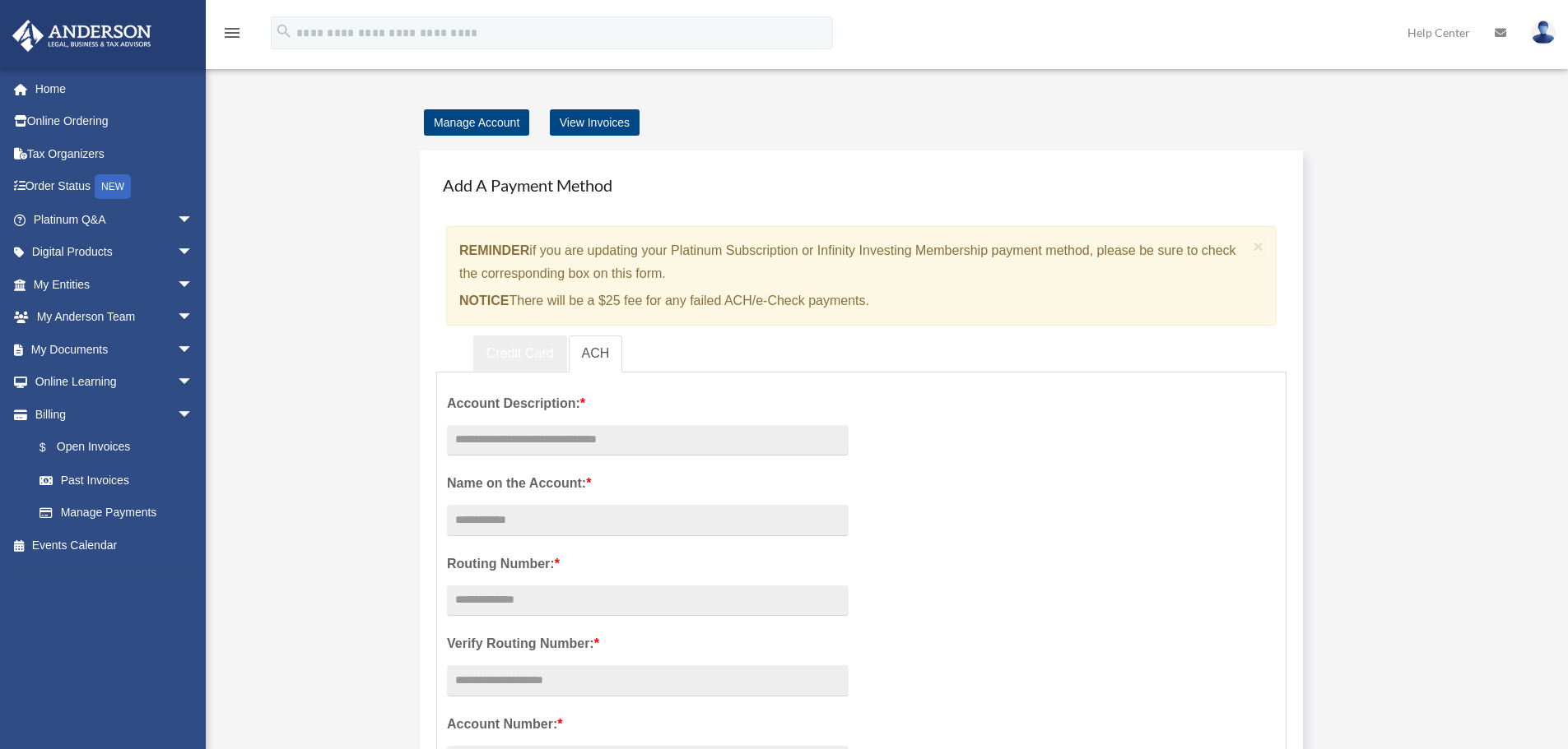
click at [530, 347] on link "Credit Card" at bounding box center [520, 354] width 94 height 37
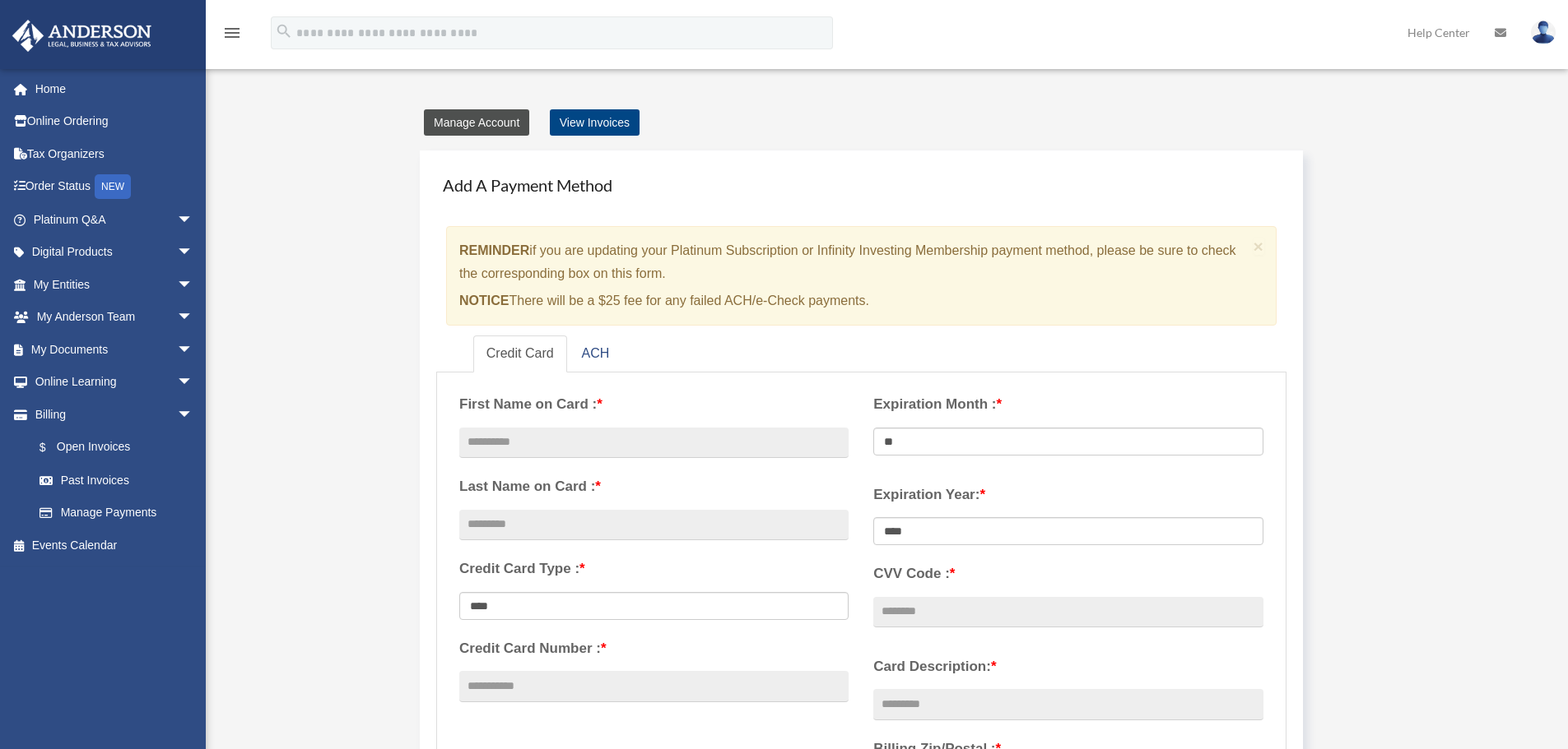
click at [506, 119] on link "Manage Account" at bounding box center [477, 122] width 106 height 26
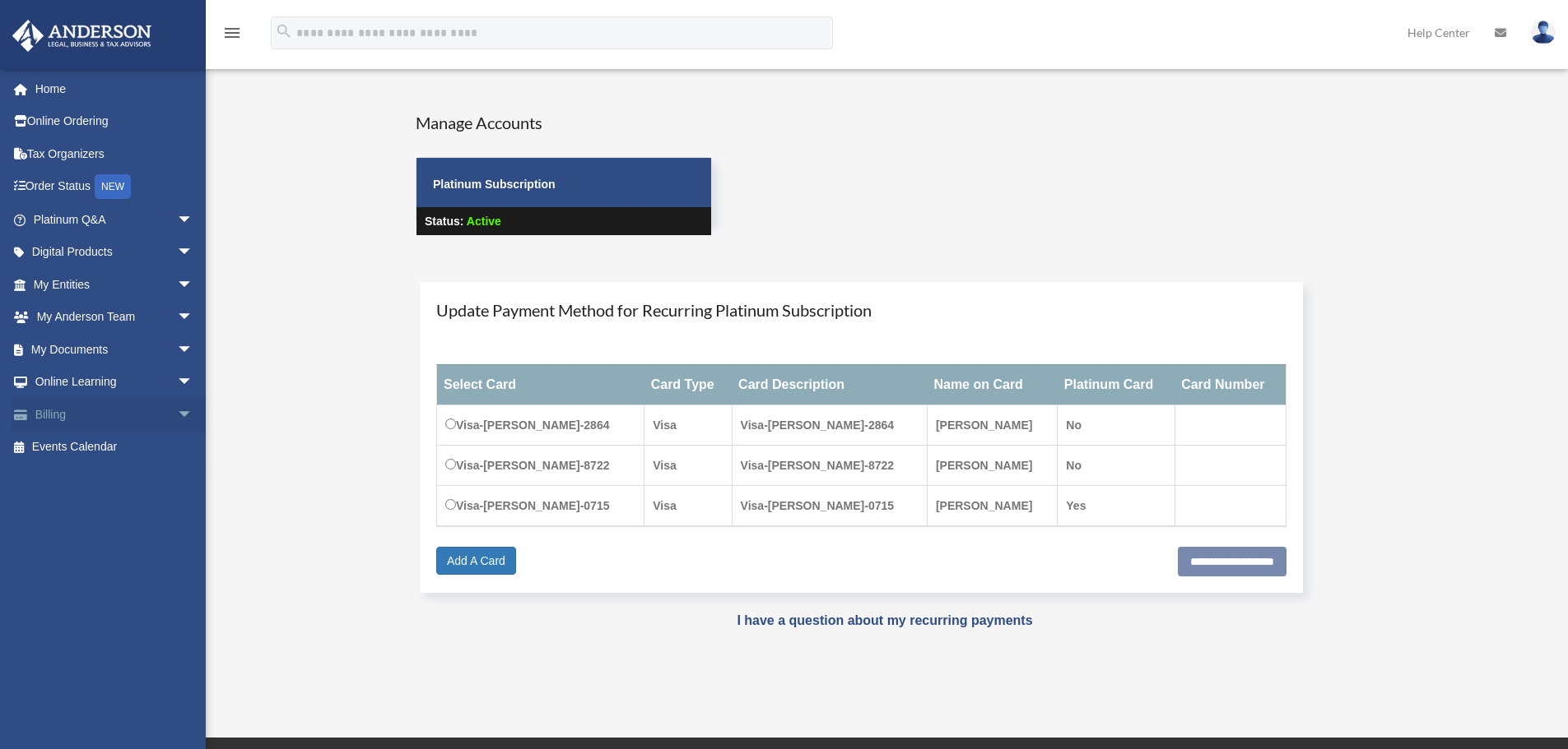
click at [75, 425] on link "Billing arrow_drop_down" at bounding box center [114, 415] width 206 height 33
click at [126, 411] on link "Billing arrow_drop_down" at bounding box center [114, 415] width 206 height 33
click at [177, 415] on span "arrow_drop_down" at bounding box center [193, 415] width 33 height 34
click at [120, 451] on link "$ Open Invoices" at bounding box center [121, 447] width 195 height 34
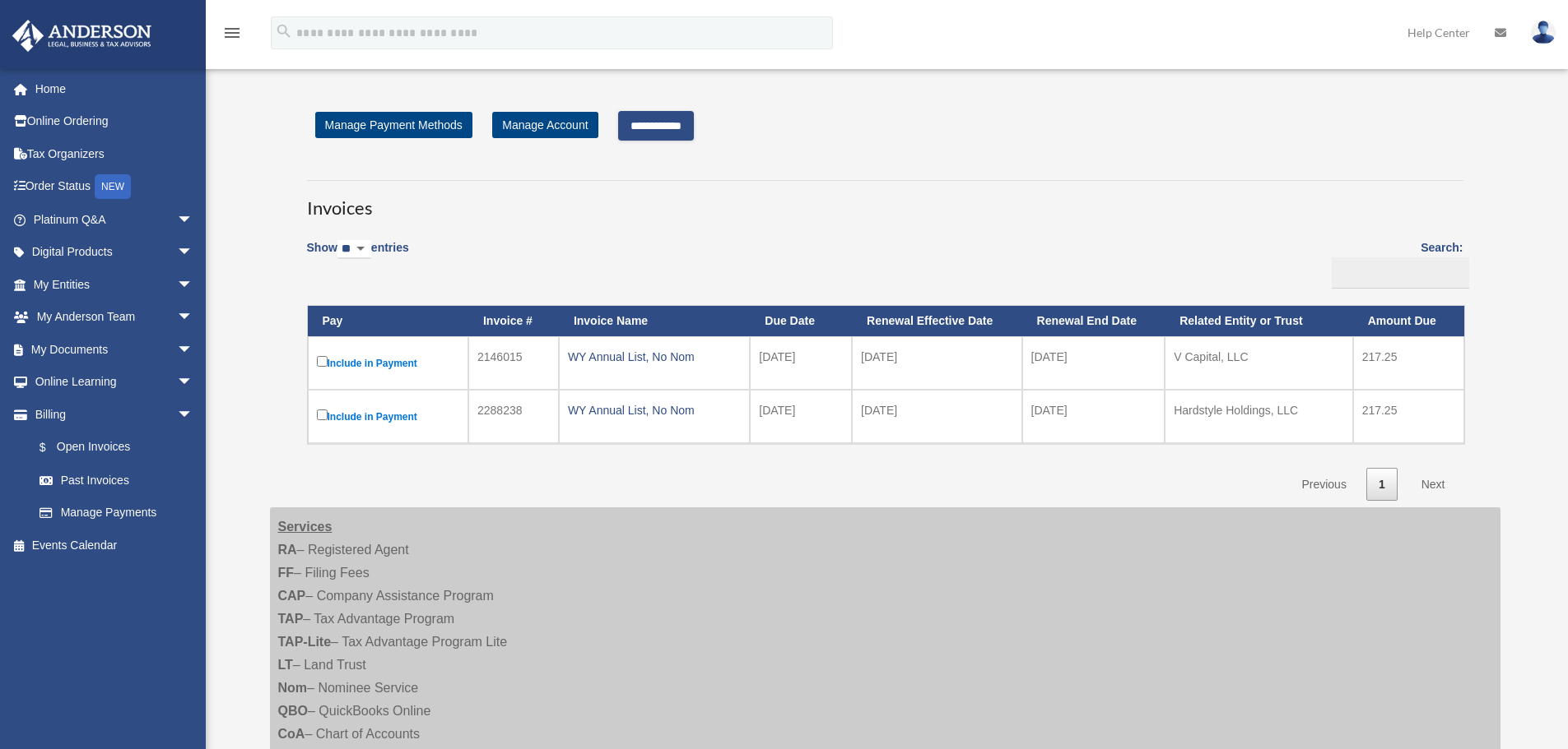
click at [318, 423] on label "Include in Payment" at bounding box center [388, 416] width 143 height 21
click at [693, 118] on input "**********" at bounding box center [656, 126] width 75 height 29
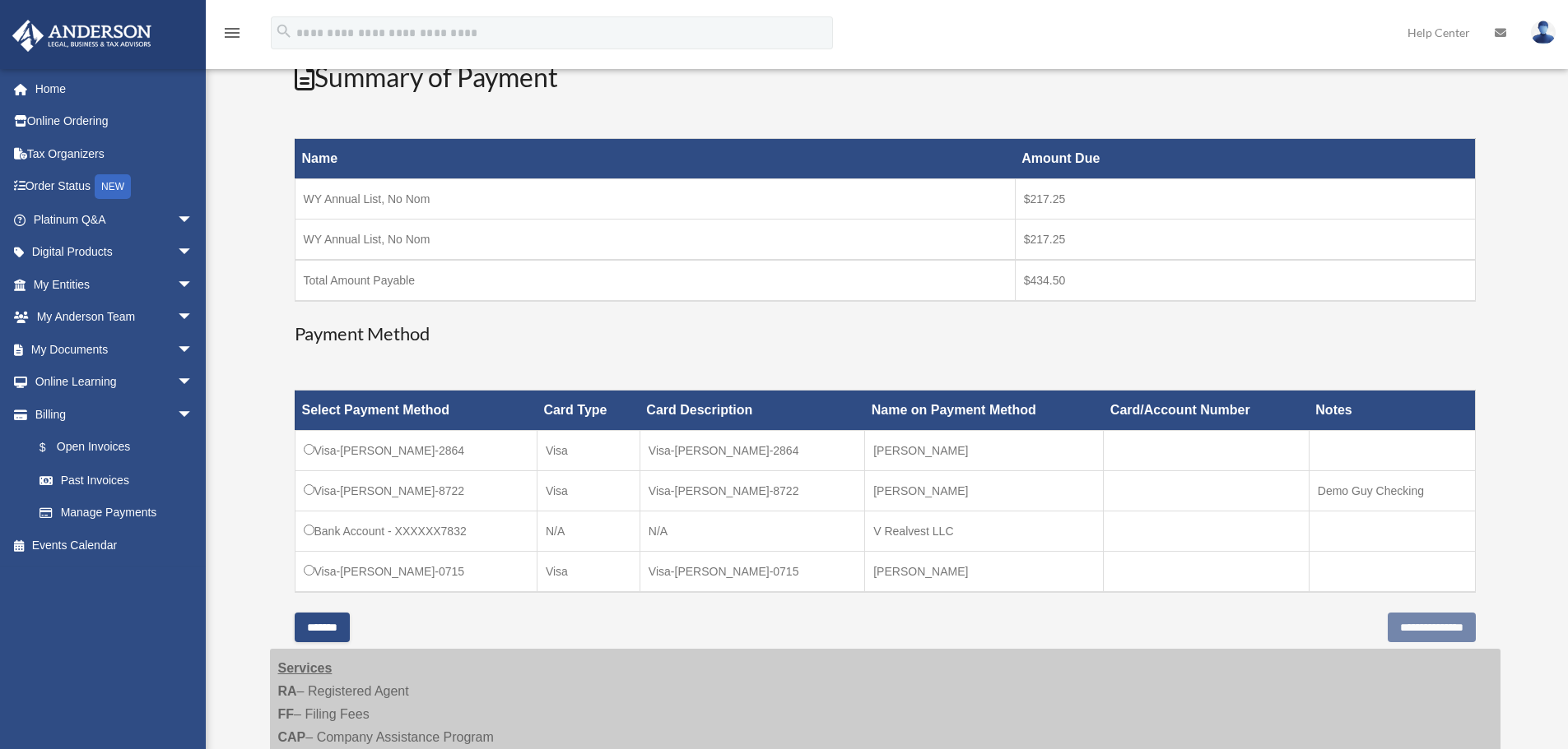
scroll to position [215, 0]
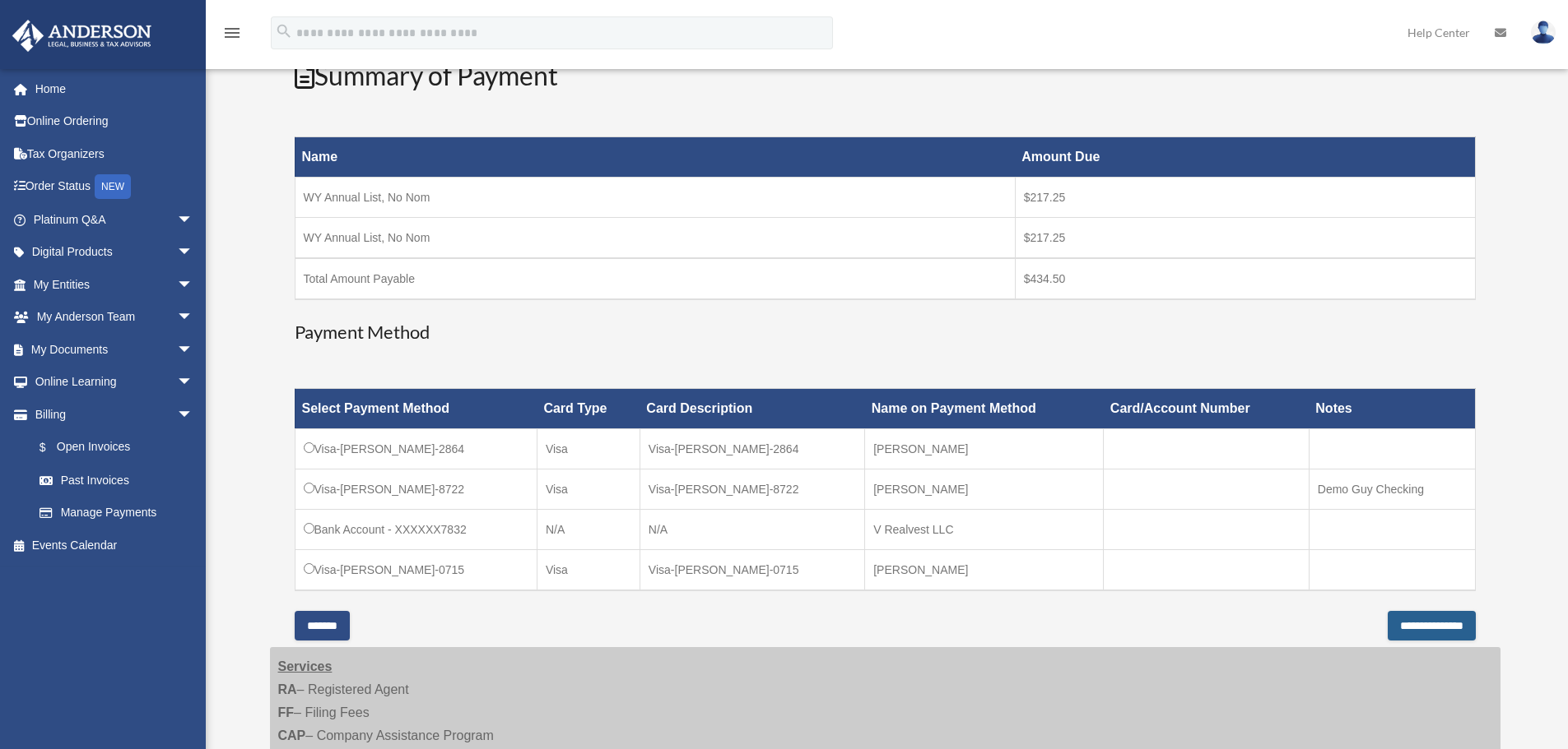
click at [1395, 623] on input "**********" at bounding box center [1431, 626] width 88 height 29
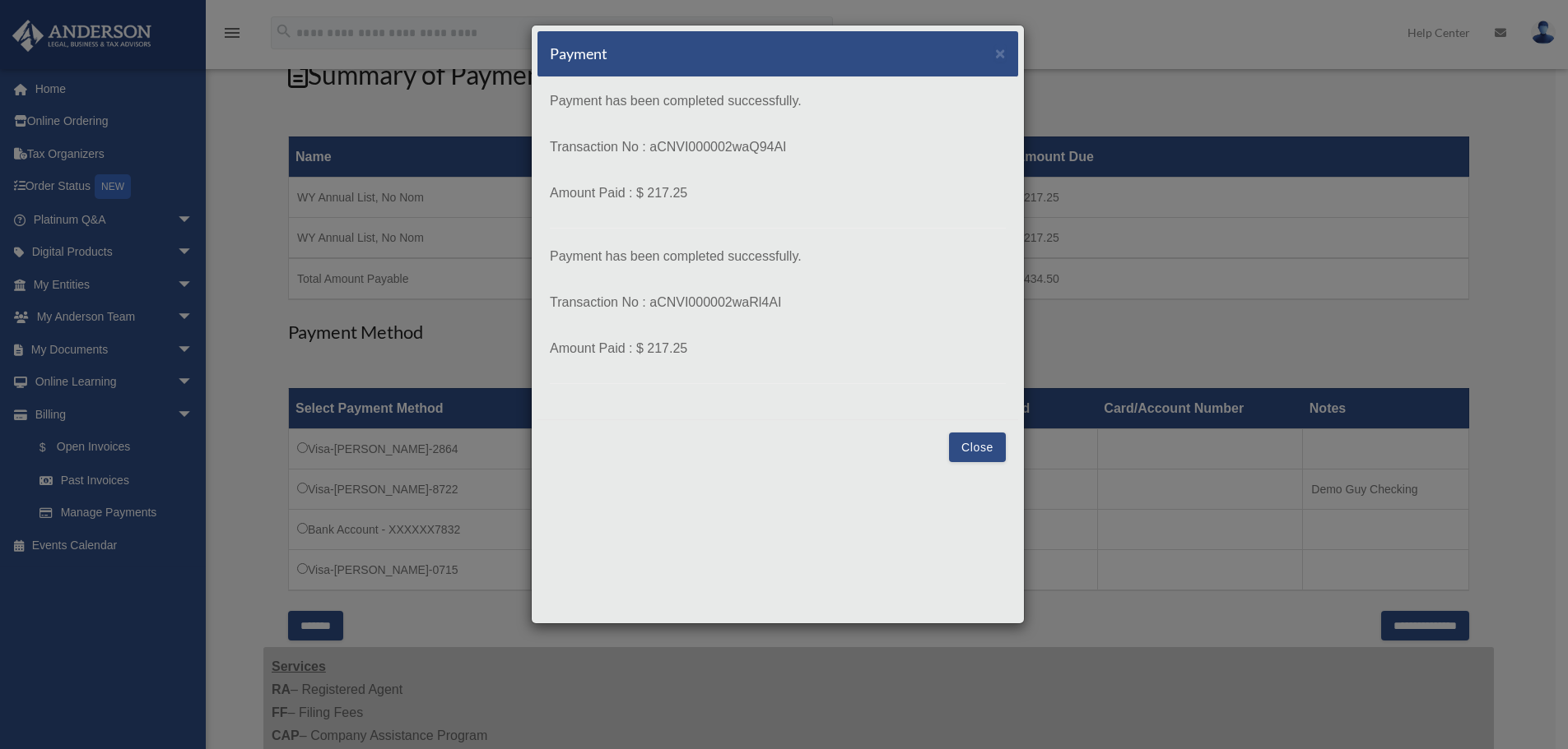
click at [973, 447] on button "Close" at bounding box center [977, 447] width 57 height 29
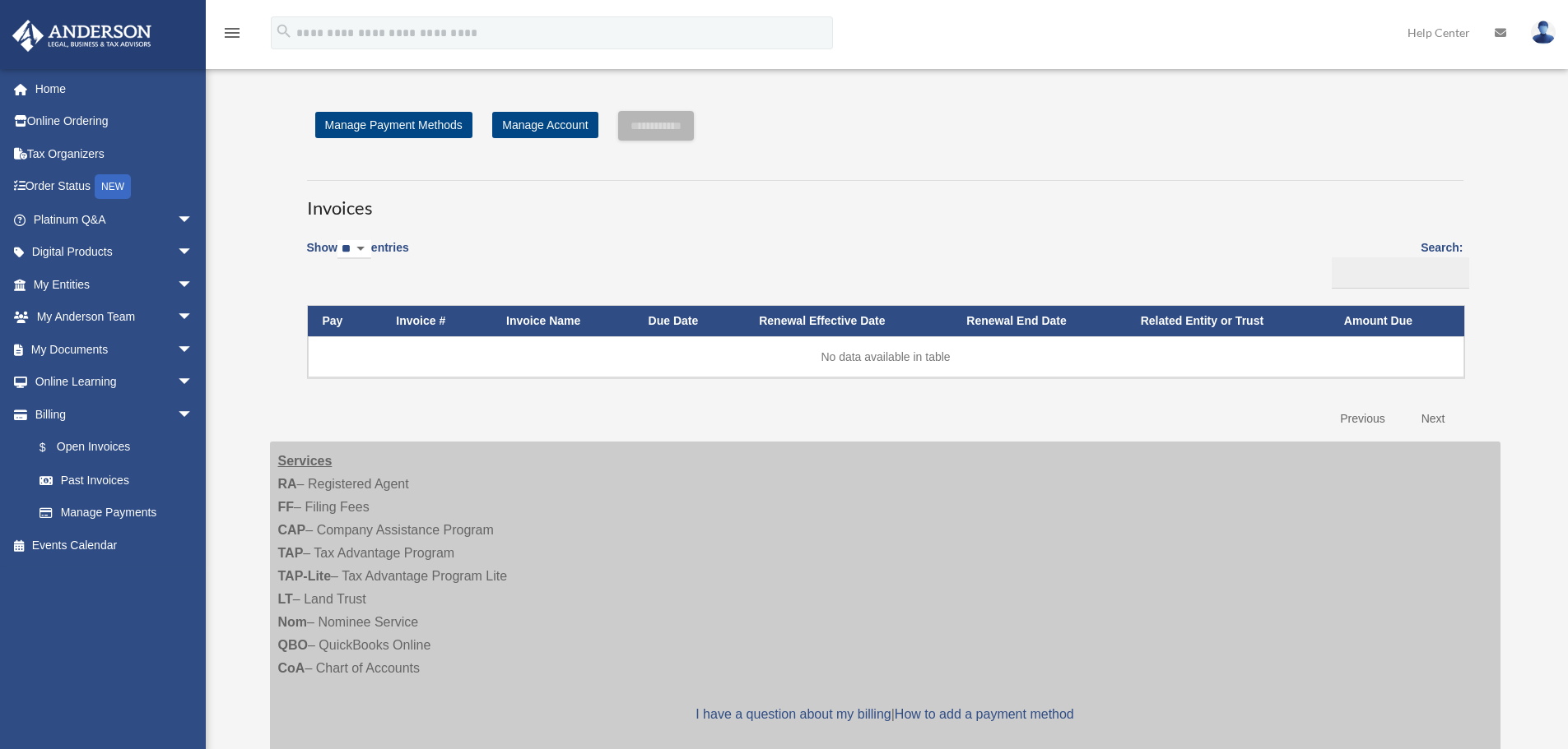
scroll to position [215, 0]
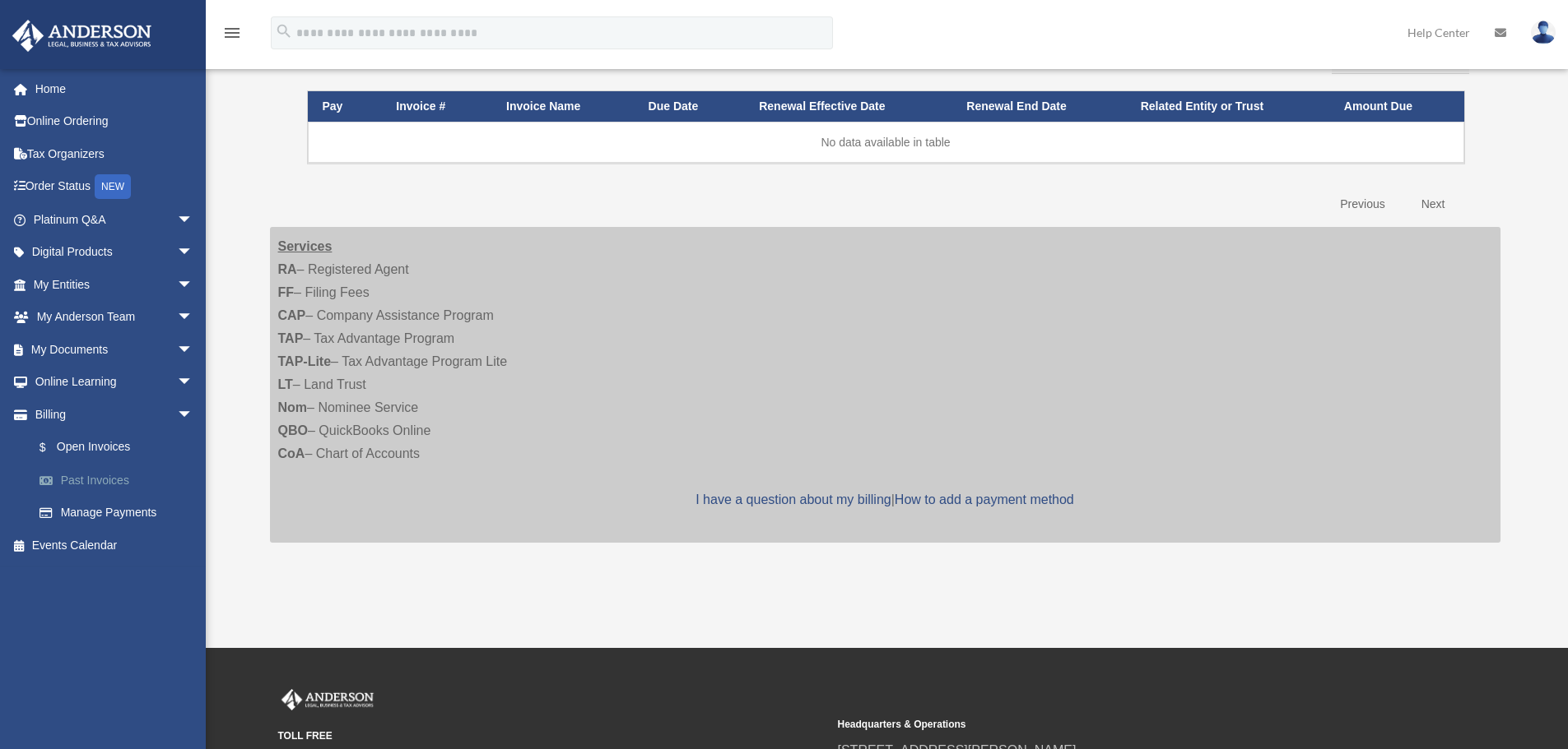
click at [105, 478] on link "Past Invoices" at bounding box center [121, 480] width 195 height 33
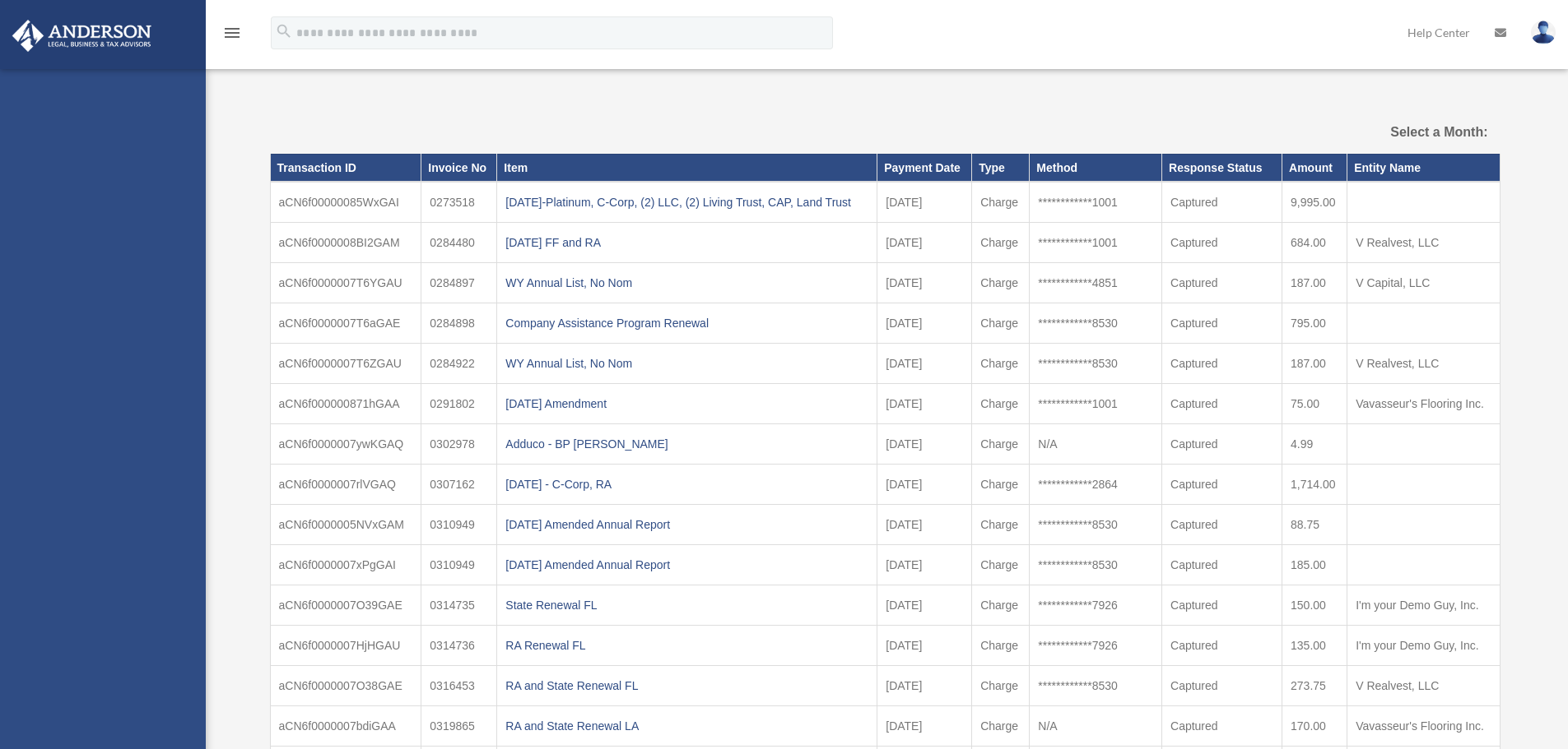
select select
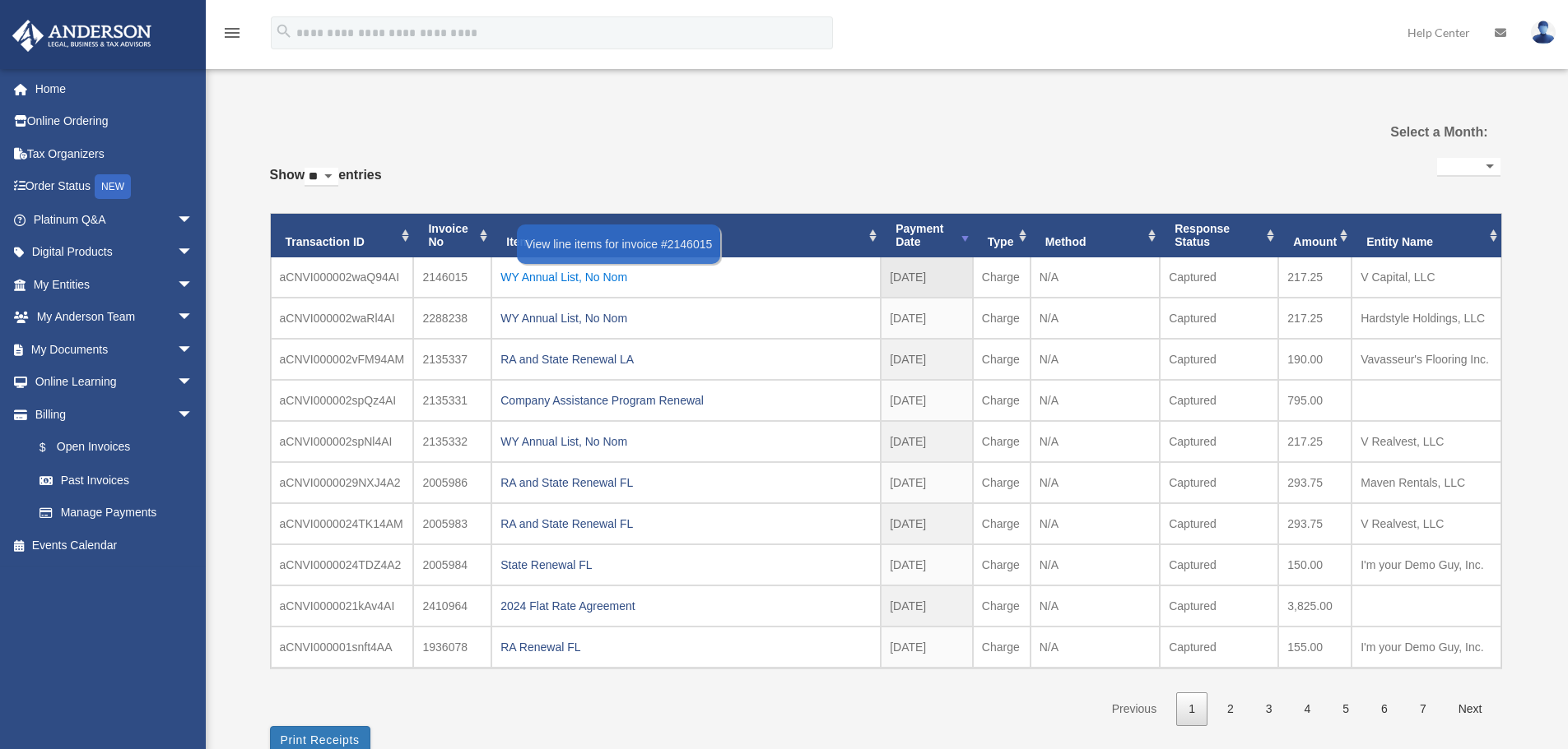
click at [598, 280] on div "WY Annual List, No Nom" at bounding box center [686, 277] width 371 height 23
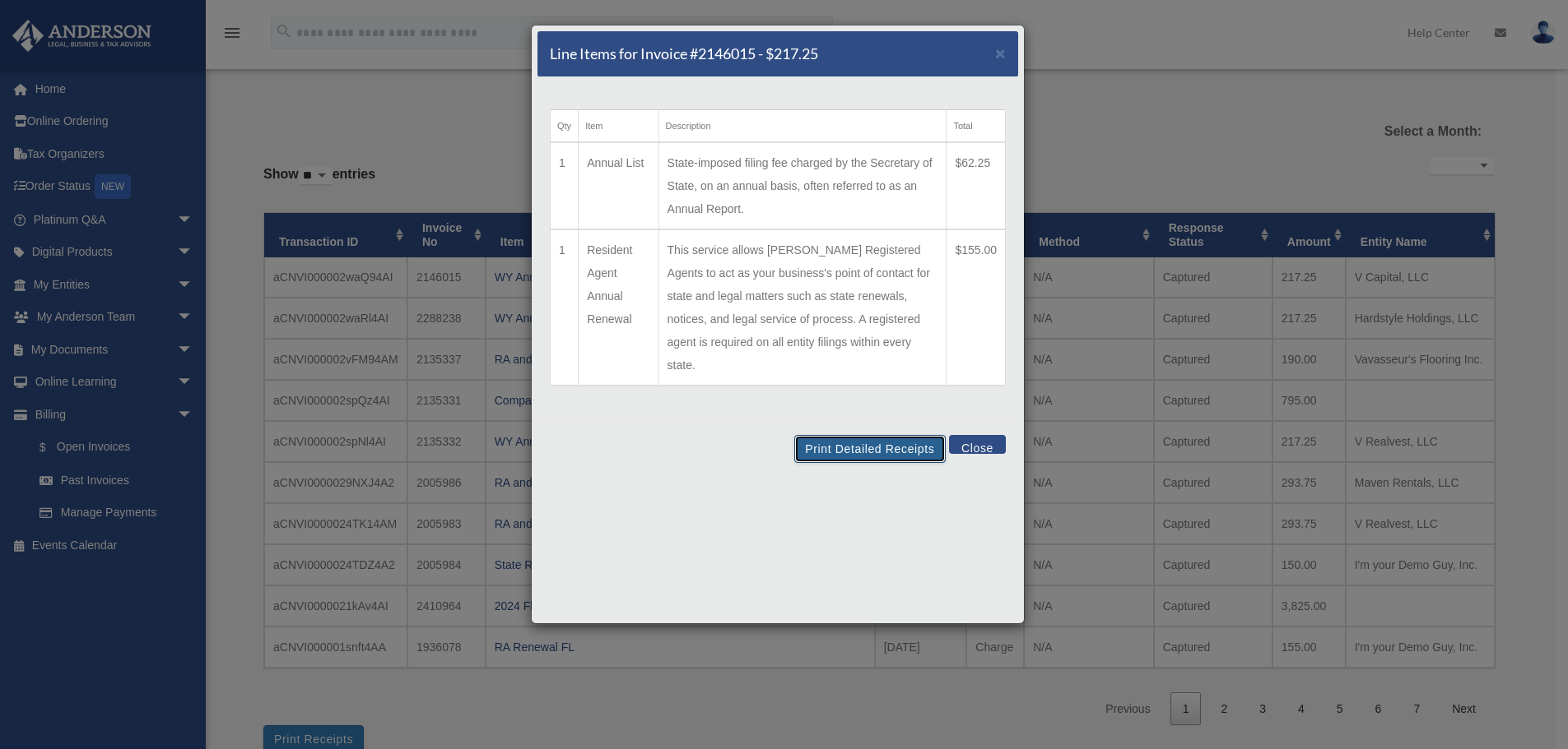
click at [848, 436] on button "Print Detailed Receipts" at bounding box center [869, 449] width 150 height 28
click at [973, 436] on button "Close" at bounding box center [977, 444] width 57 height 19
